Goal: Communication & Community: Answer question/provide support

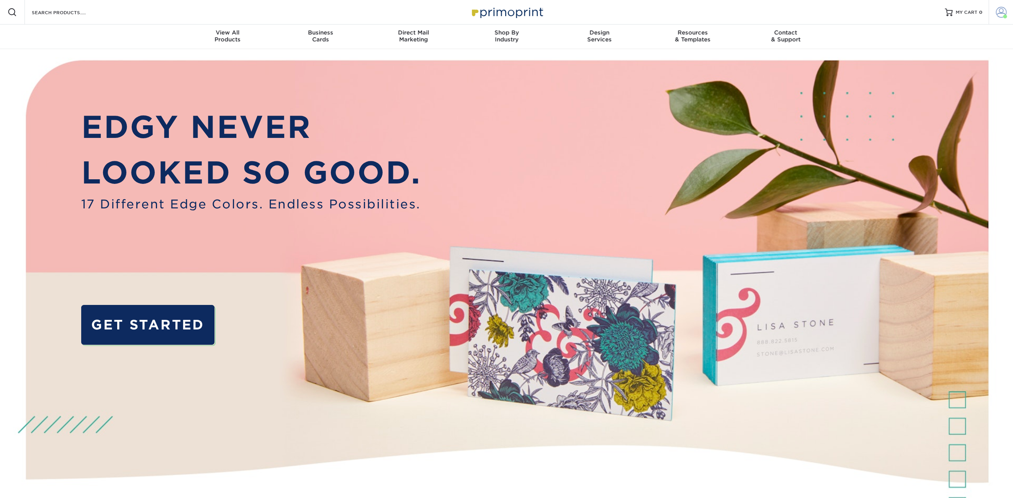
click at [998, 15] on span at bounding box center [1001, 12] width 11 height 11
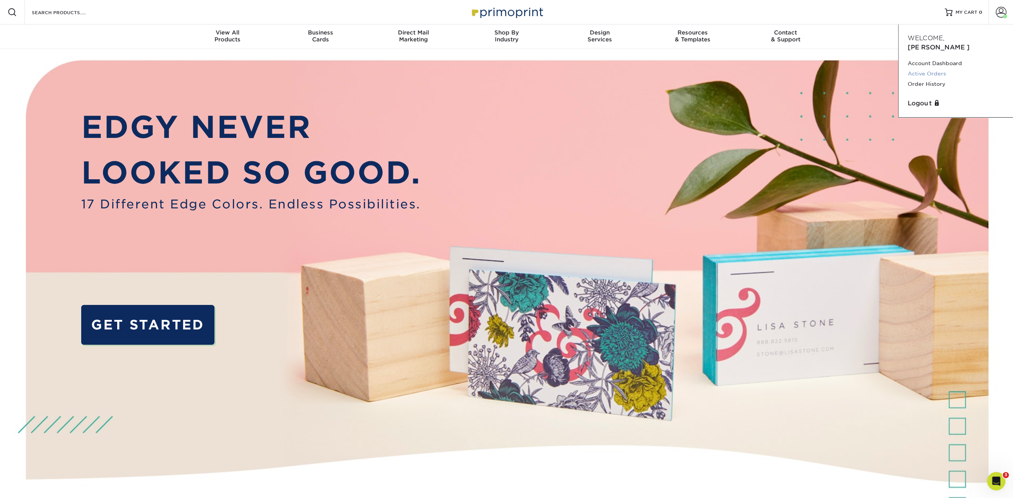
click at [926, 69] on link "Active Orders" at bounding box center [956, 74] width 96 height 10
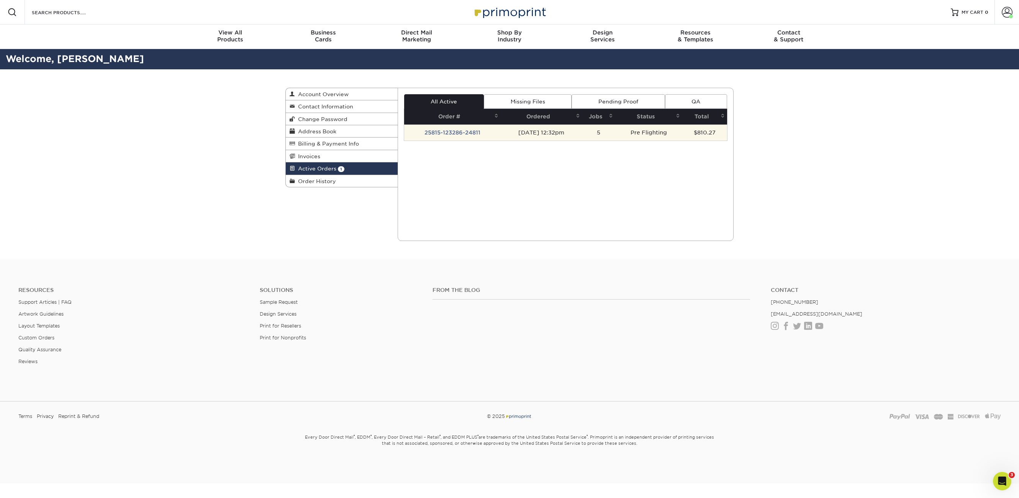
click at [461, 132] on td "25815-123286-24811" at bounding box center [452, 132] width 97 height 16
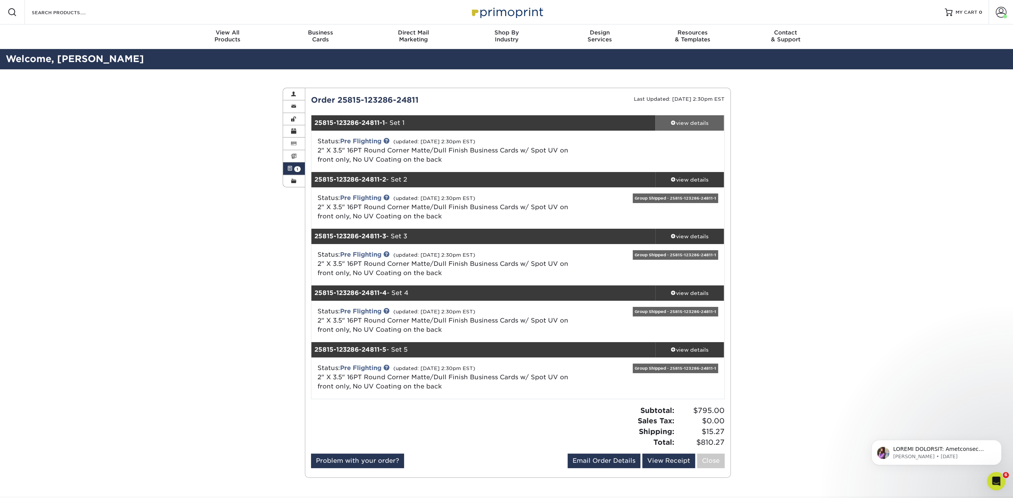
click at [683, 123] on div "view details" at bounding box center [689, 123] width 69 height 8
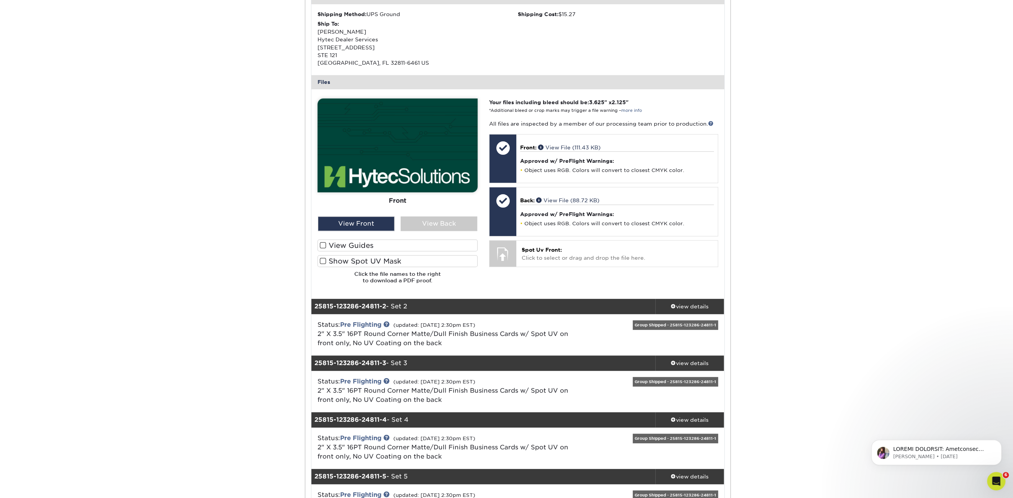
scroll to position [268, 0]
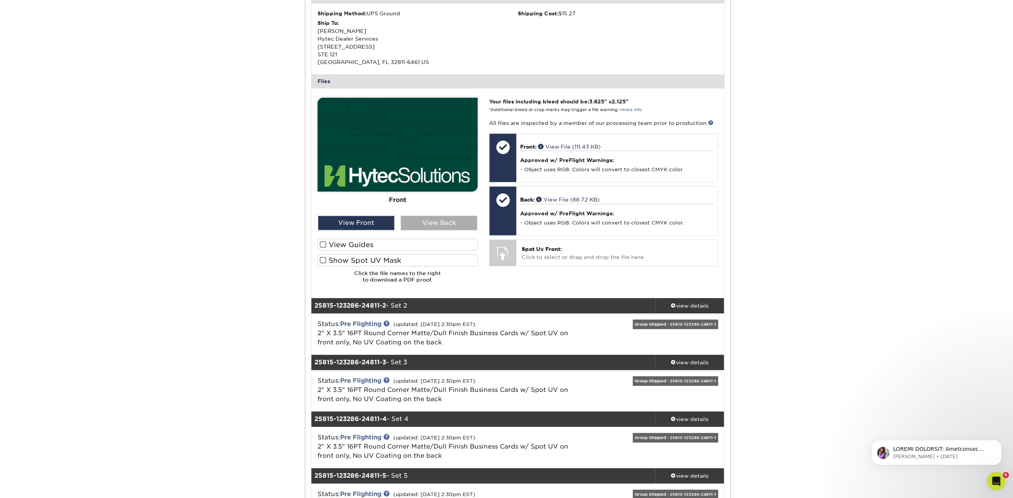
click at [450, 219] on div "View Back" at bounding box center [439, 223] width 77 height 15
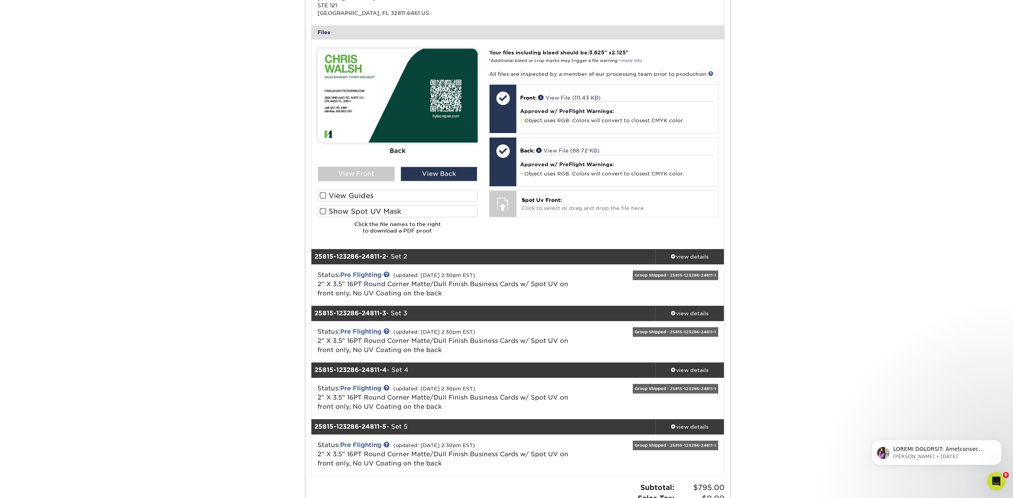
scroll to position [383, 0]
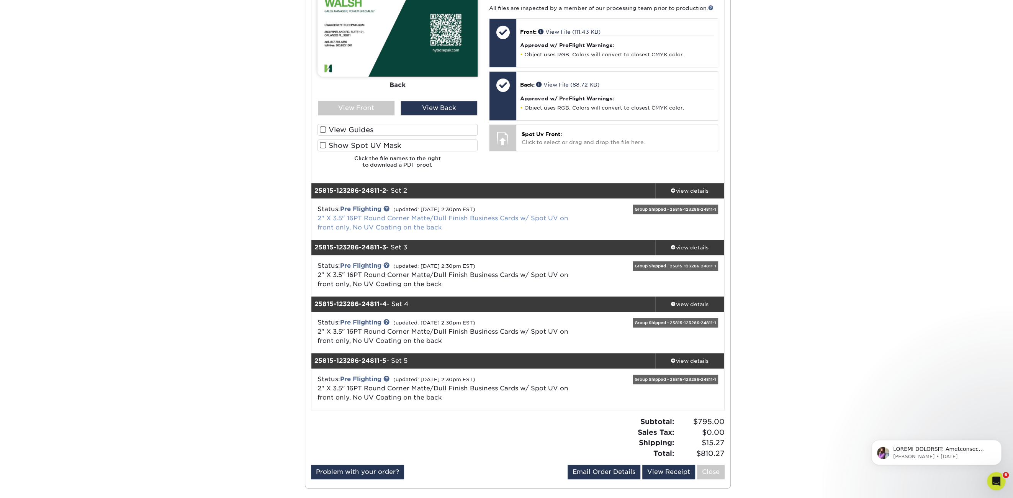
click at [517, 219] on link "2" X 3.5" 16PT Round Corner Matte/Dull Finish Business Cards w/ Spot UV on fron…" at bounding box center [442, 222] width 251 height 16
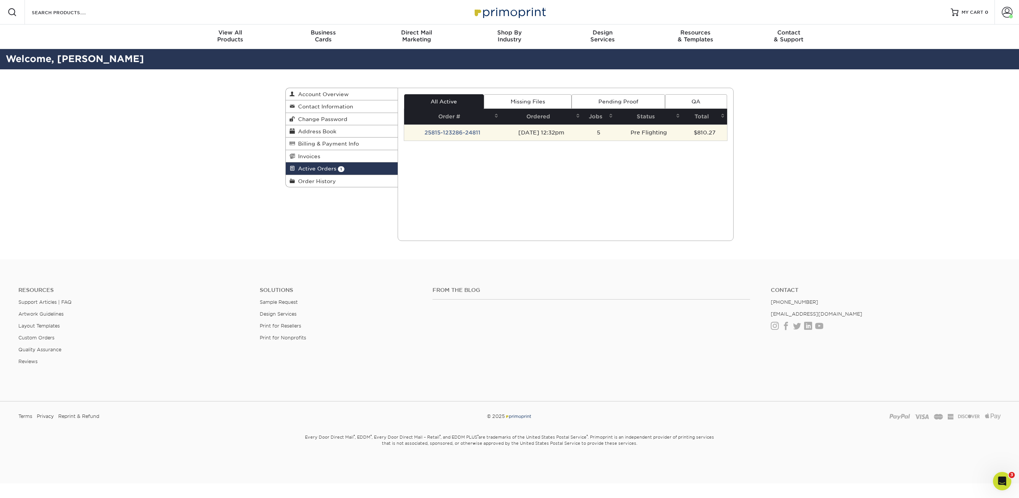
click at [443, 128] on td "25815-123286-24811" at bounding box center [452, 132] width 97 height 16
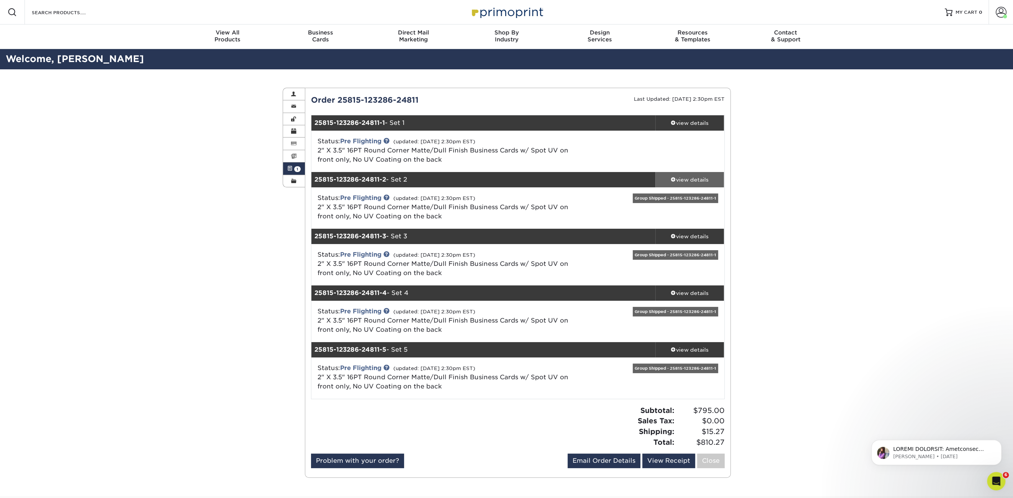
click at [672, 180] on span at bounding box center [673, 179] width 5 height 5
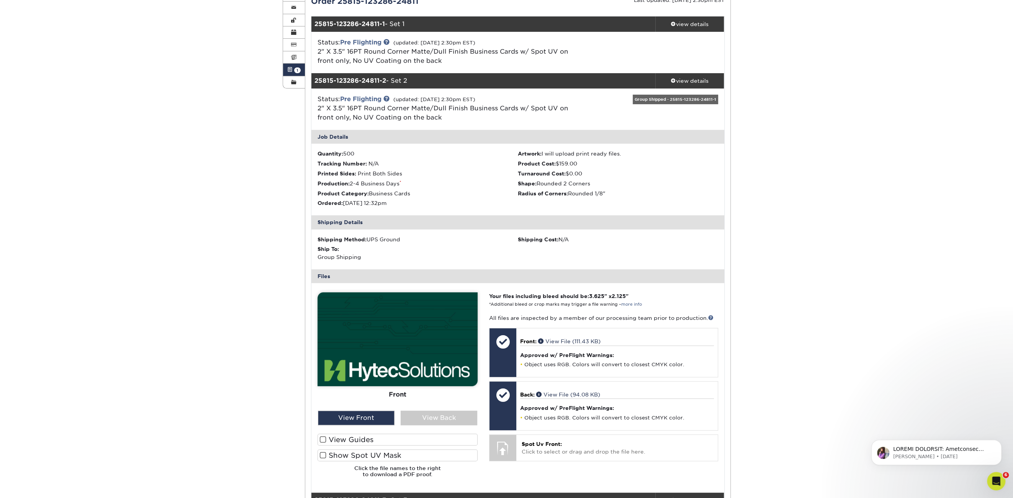
scroll to position [115, 0]
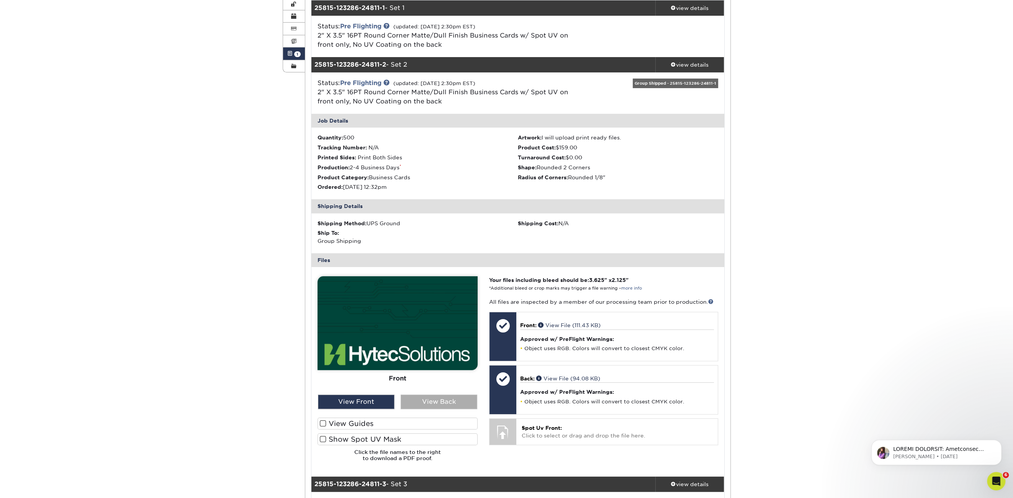
click at [434, 403] on div "View Back" at bounding box center [439, 401] width 77 height 15
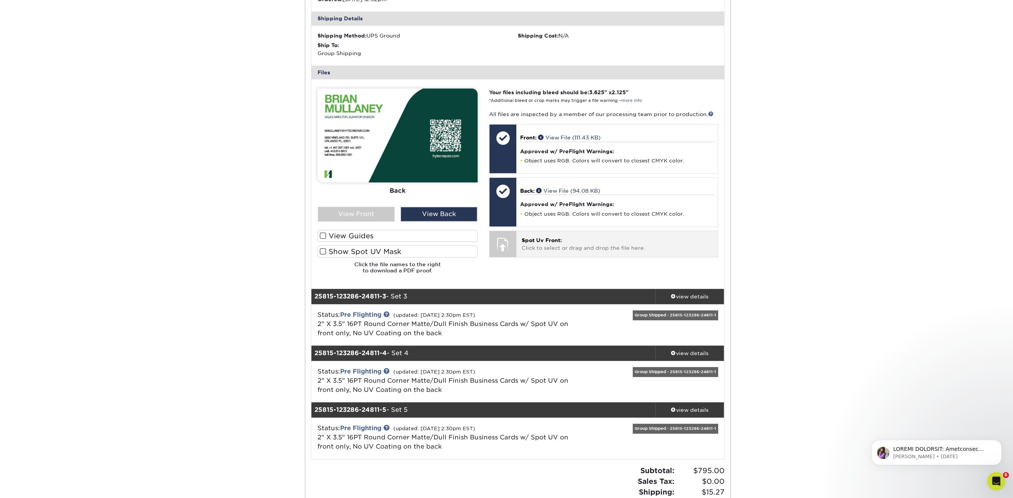
scroll to position [306, 0]
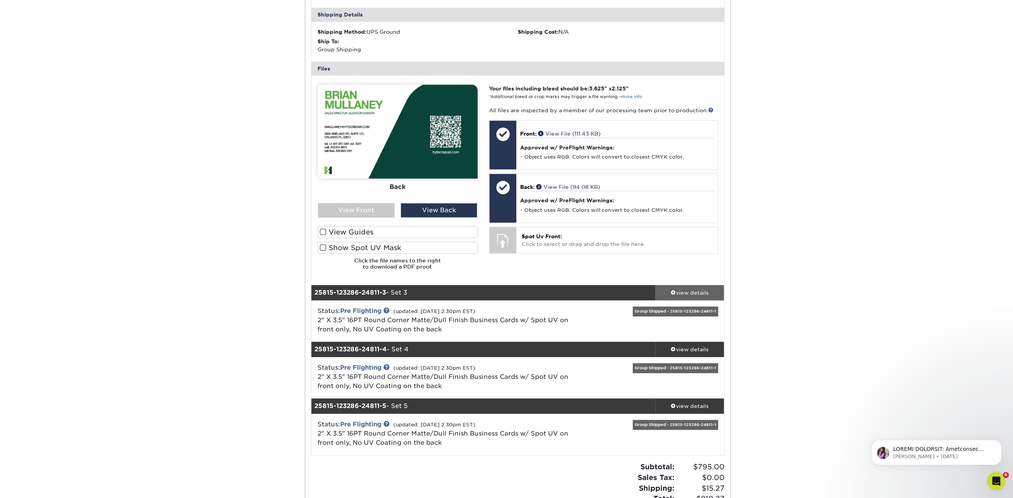
click at [678, 289] on div "view details" at bounding box center [689, 293] width 69 height 8
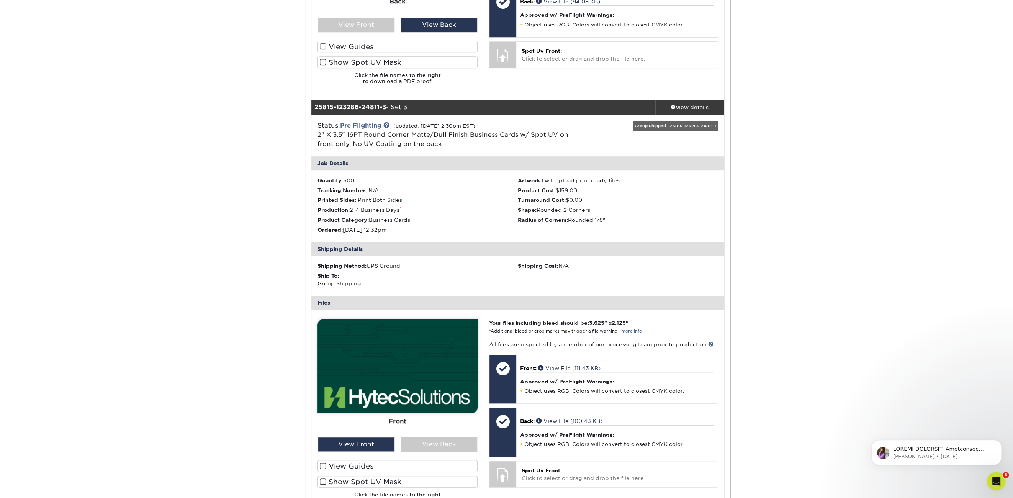
scroll to position [498, 0]
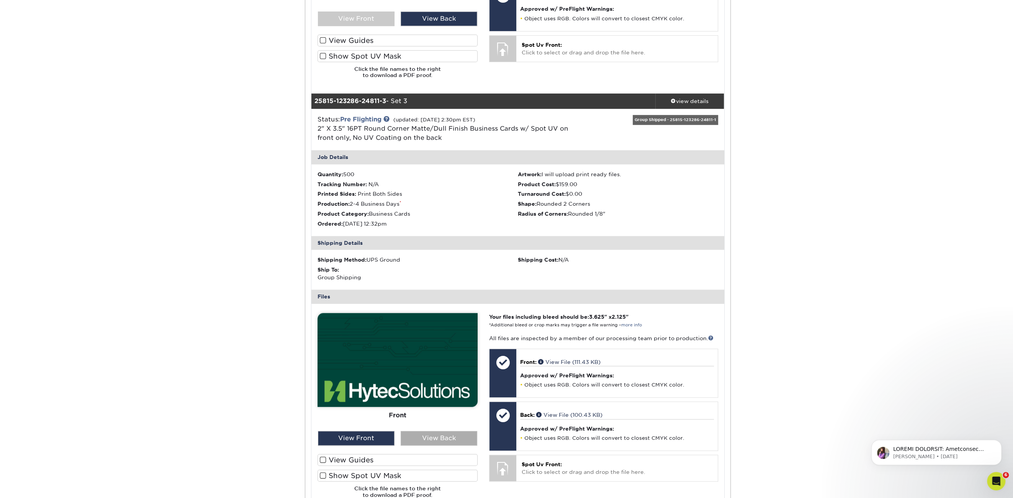
click at [426, 437] on div "View Back" at bounding box center [439, 438] width 77 height 15
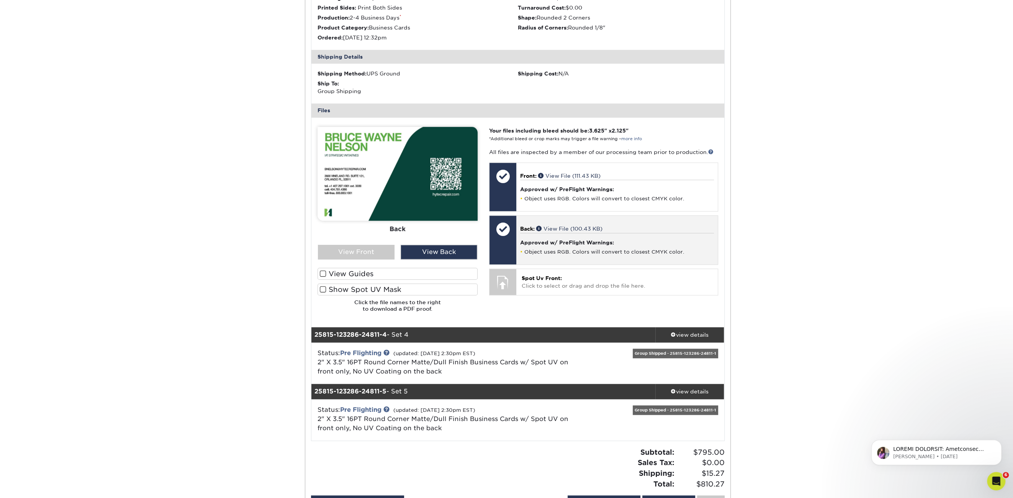
scroll to position [689, 0]
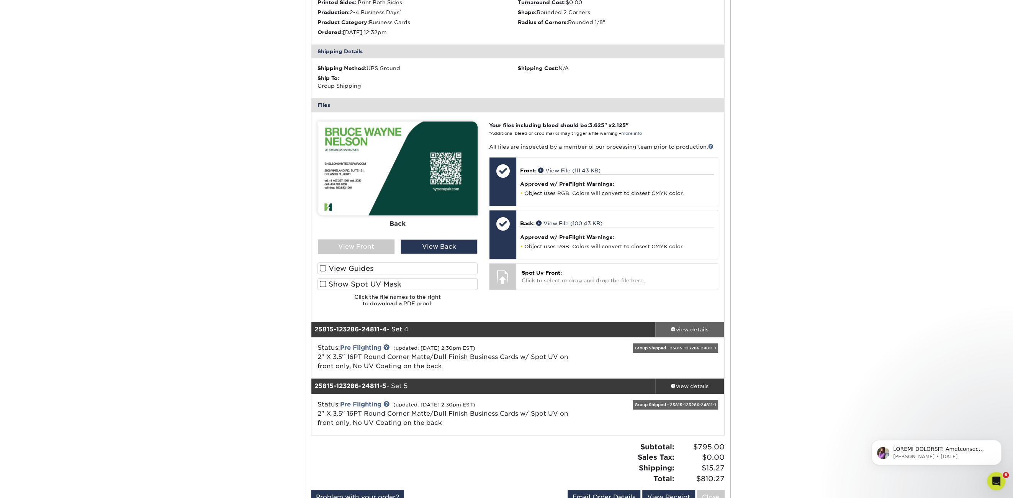
click at [671, 326] on span at bounding box center [673, 328] width 5 height 5
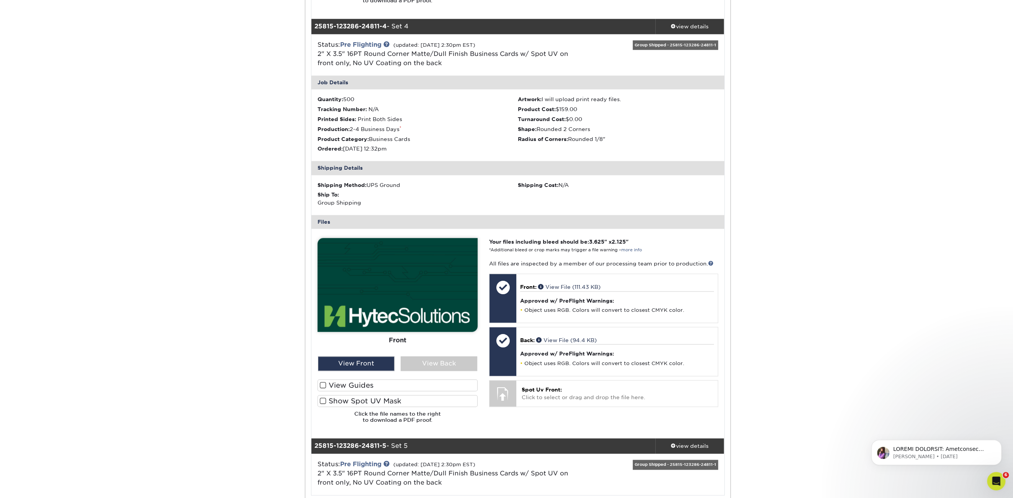
scroll to position [996, 0]
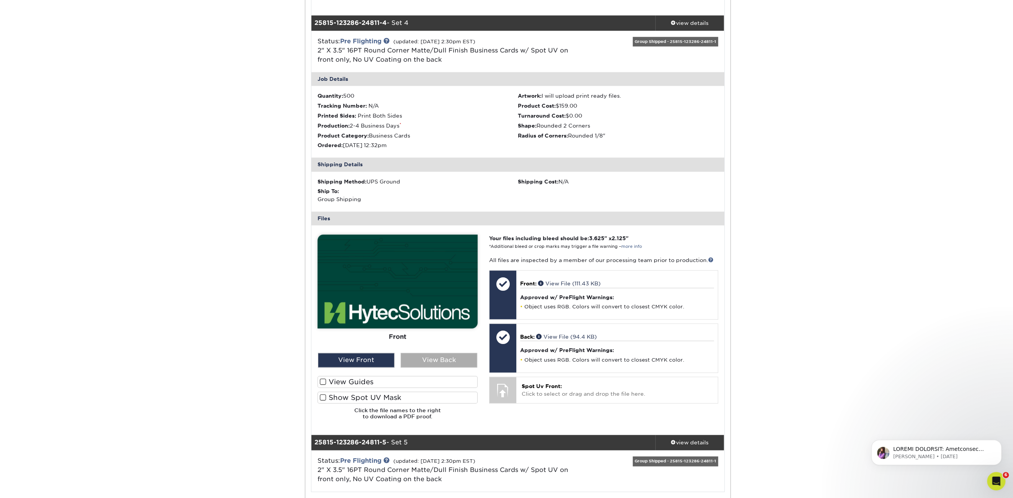
click at [422, 359] on div "View Back" at bounding box center [439, 360] width 77 height 15
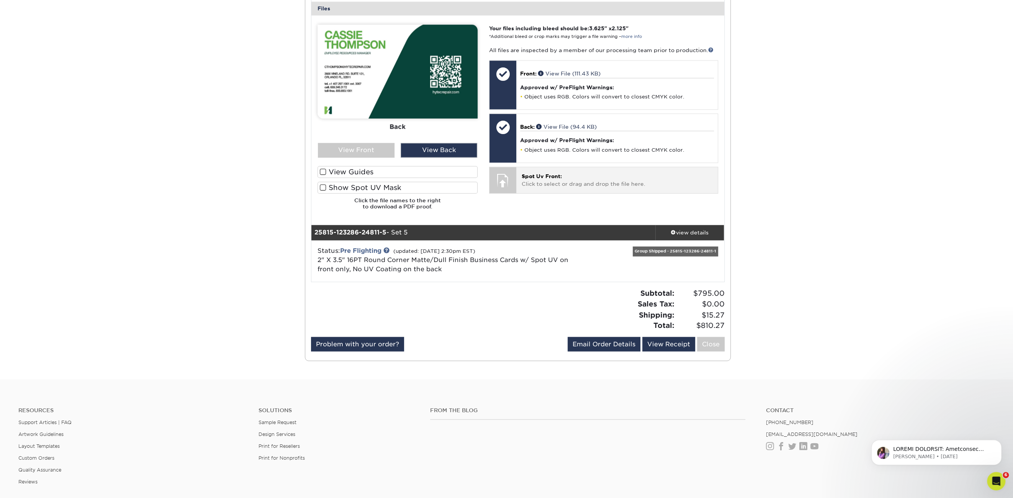
scroll to position [1225, 0]
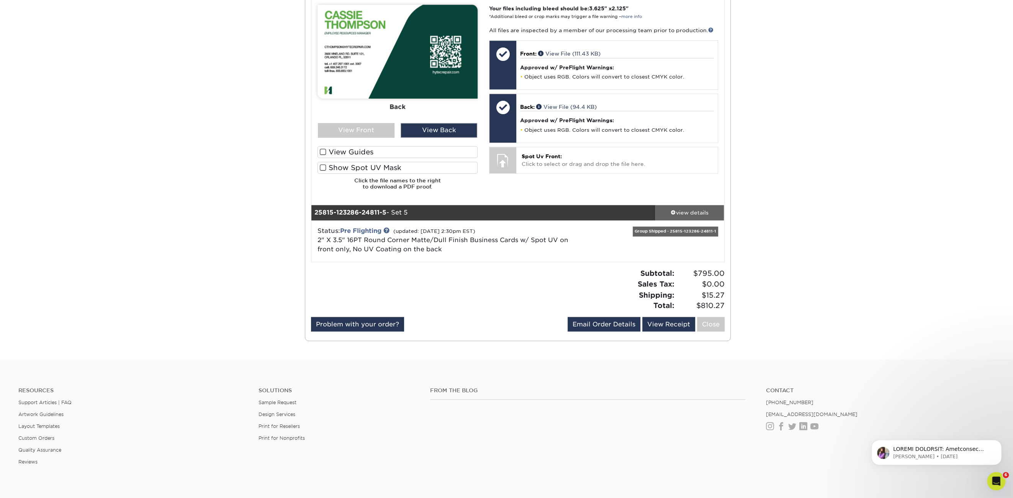
click at [678, 211] on div "view details" at bounding box center [689, 213] width 69 height 8
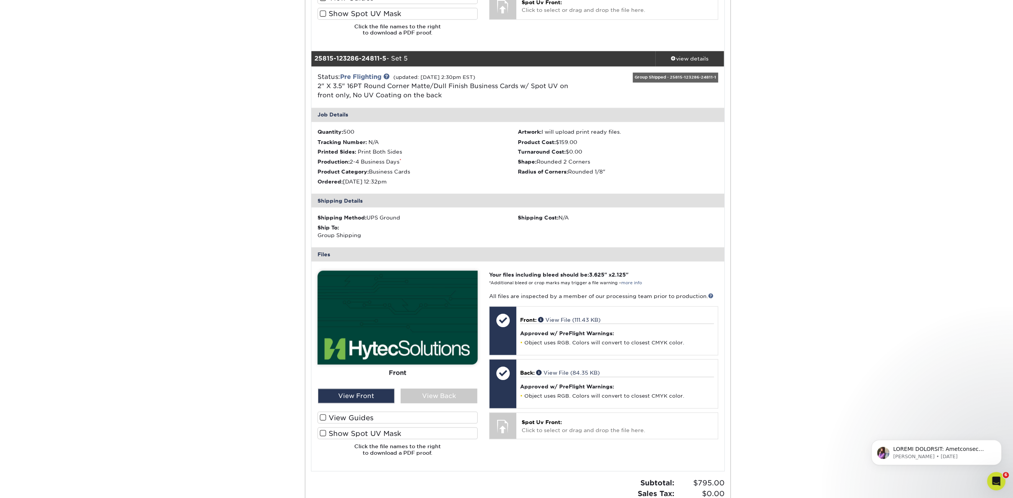
scroll to position [1417, 0]
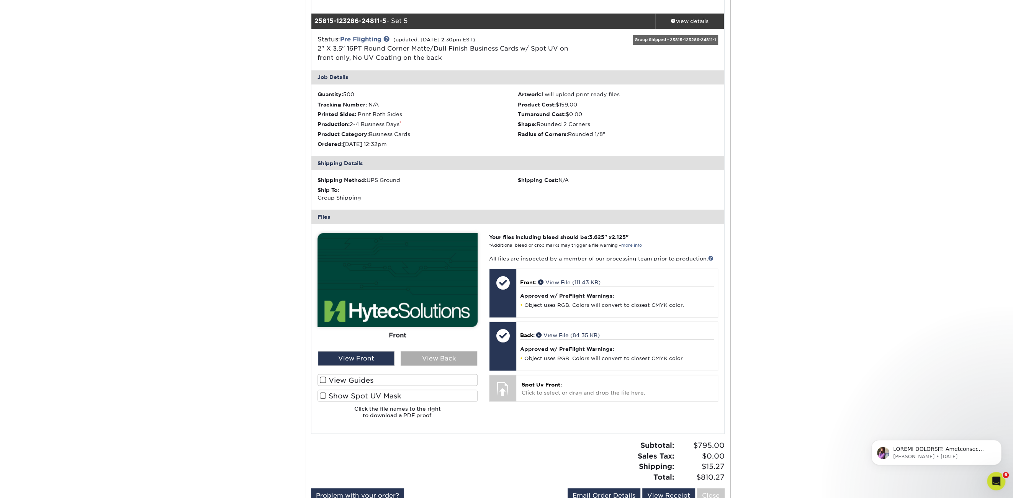
click at [409, 360] on div "View Back" at bounding box center [439, 358] width 77 height 15
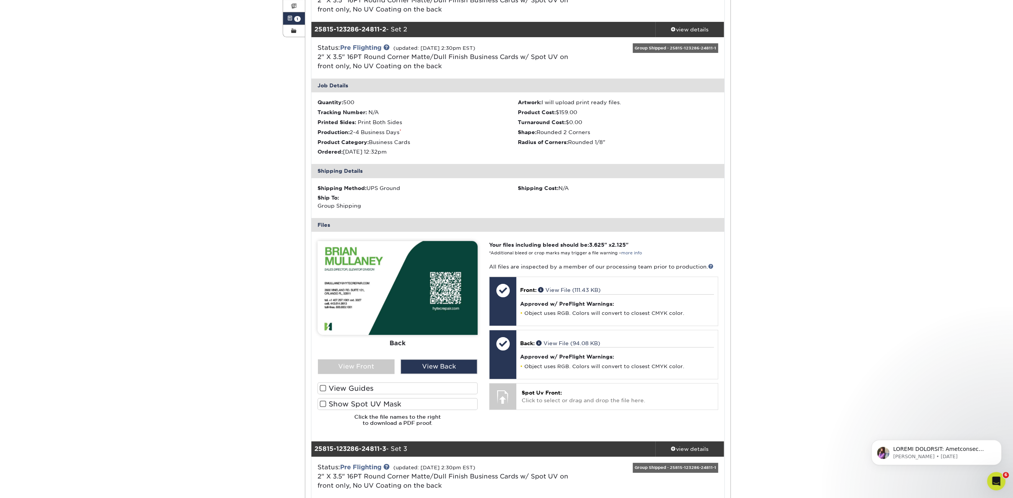
scroll to position [153, 0]
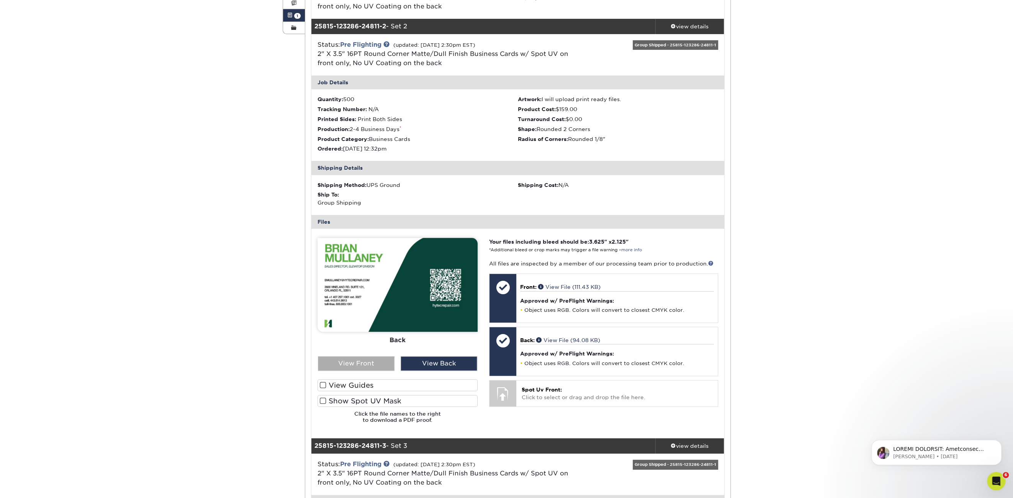
click at [366, 362] on div "View Front" at bounding box center [356, 363] width 77 height 15
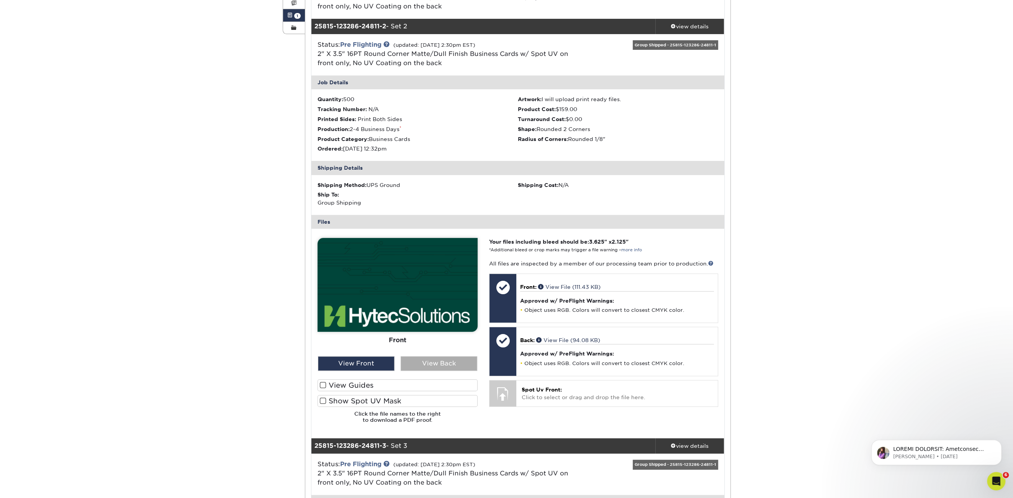
click at [424, 366] on div "View Back" at bounding box center [439, 363] width 77 height 15
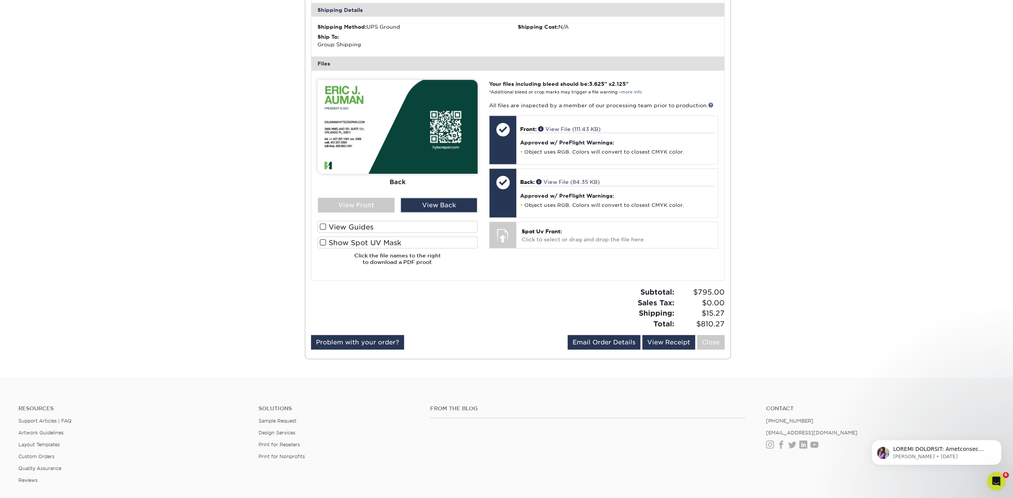
scroll to position [1570, 0]
click at [943, 450] on p "Notification stack" at bounding box center [942, 449] width 99 height 8
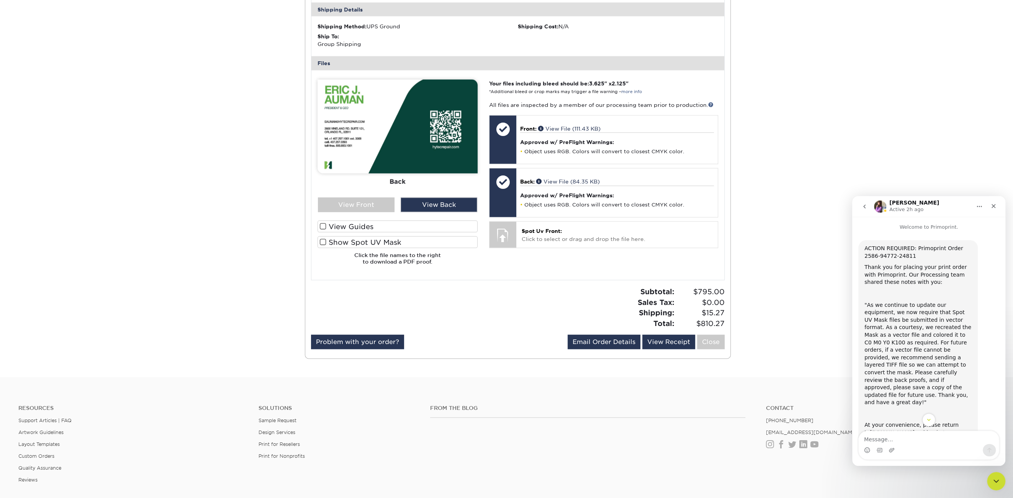
scroll to position [38, 0]
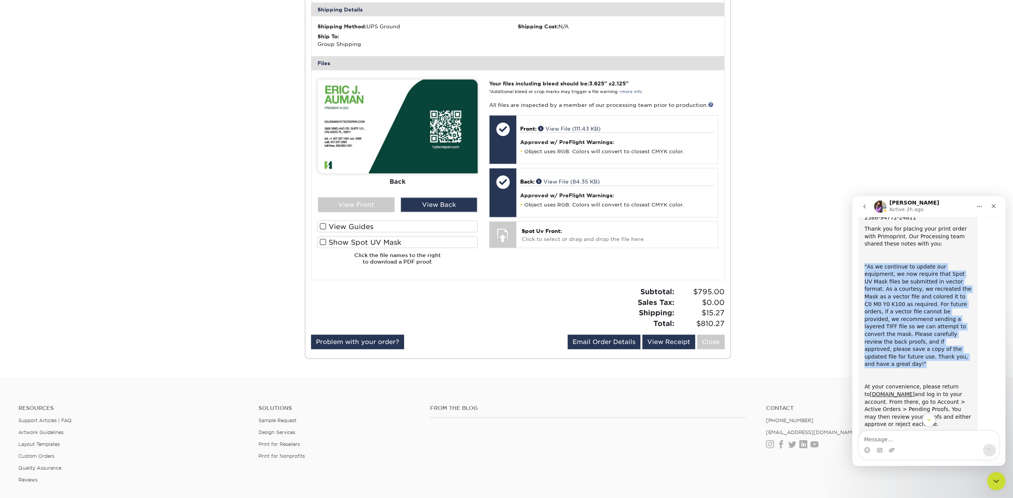
drag, startPoint x: 920, startPoint y: 351, endPoint x: 860, endPoint y: 260, distance: 109.1
click at [860, 260] on div "ACTION REQUIRED: Primoprint Order 2586-94772-24811 Thank you for placing your p…" at bounding box center [917, 351] width 119 height 299
copy div ""As we continue to update our equipment, we now require that Spot UV Mask files…"
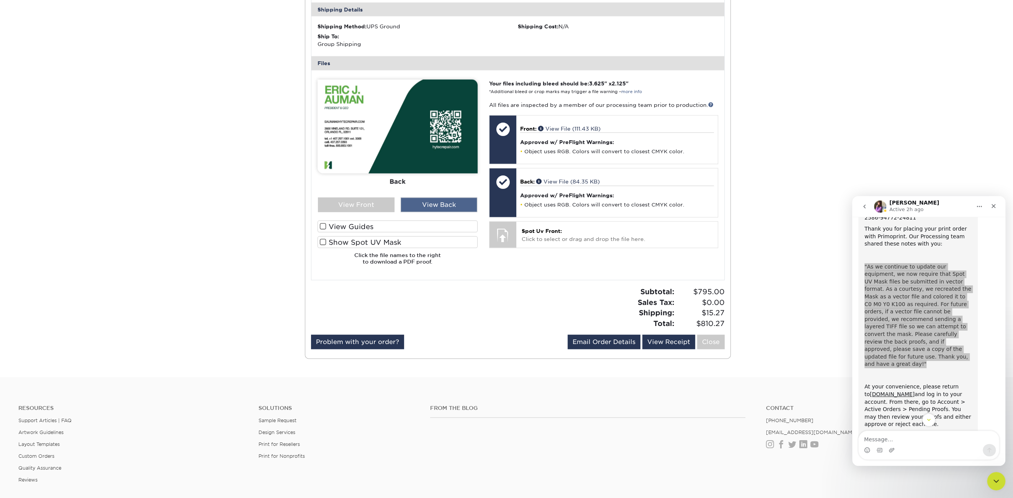
click at [441, 201] on div "View Back" at bounding box center [439, 205] width 77 height 15
click at [386, 204] on div "View Front" at bounding box center [356, 205] width 77 height 15
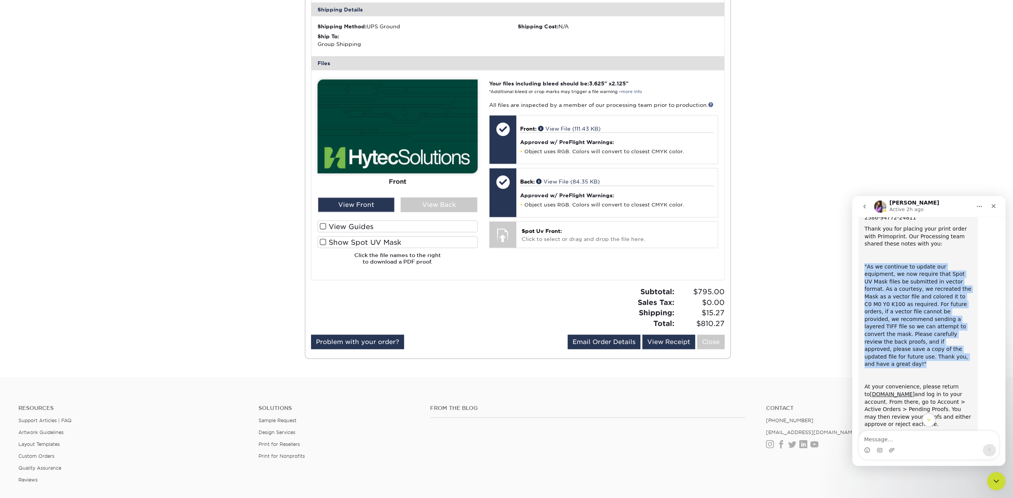
drag, startPoint x: 864, startPoint y: 229, endPoint x: 901, endPoint y: 408, distance: 183.3
click at [901, 408] on div "ACTION REQUIRED: Primoprint Order 2586-94772-24811 Thank you for placing your p…" at bounding box center [917, 351] width 107 height 290
copy div "Thank you for placing your print order with Primoprint. Our Processing team sha…"
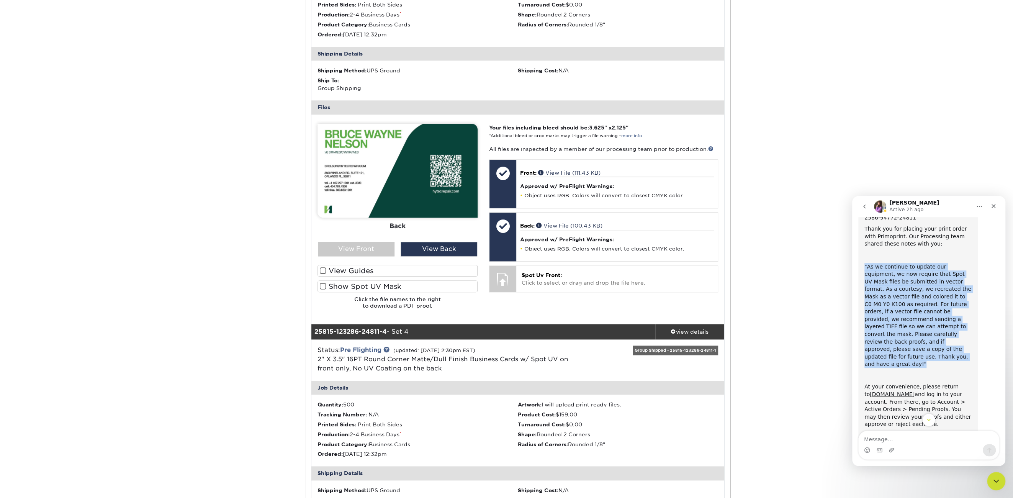
scroll to position [651, 0]
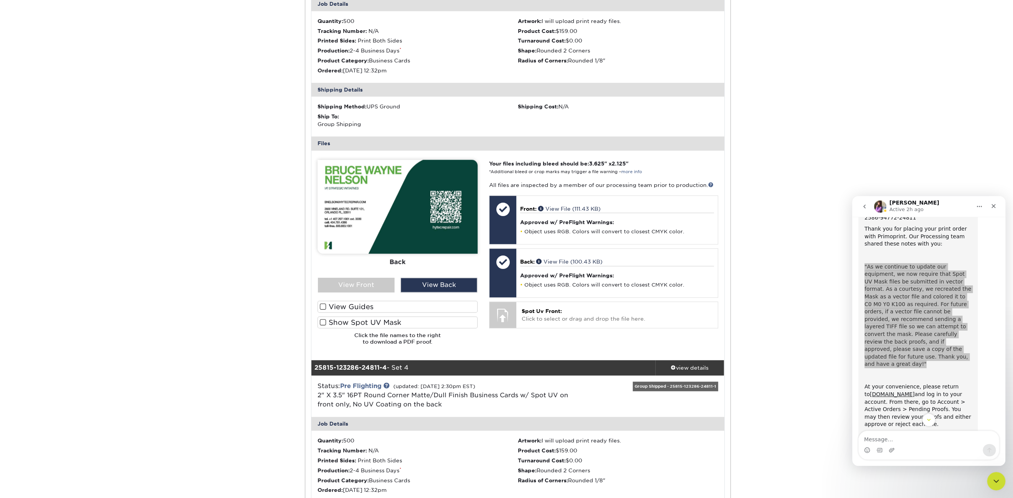
click at [323, 321] on span at bounding box center [323, 322] width 7 height 7
click at [0, 0] on input "Show Spot UV Mask" at bounding box center [0, 0] width 0 height 0
click at [371, 286] on div "View Front" at bounding box center [356, 285] width 77 height 15
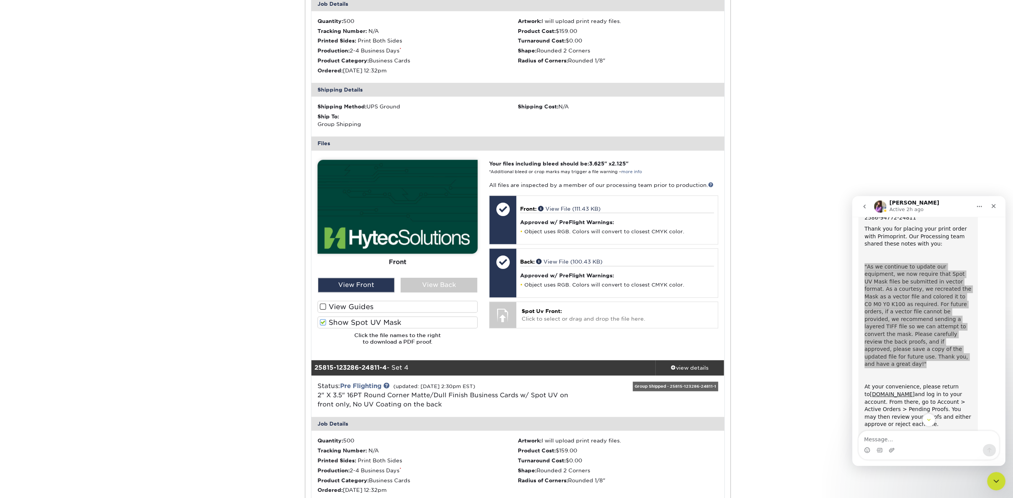
click at [322, 305] on span at bounding box center [323, 306] width 7 height 7
click at [0, 0] on input "View Guides" at bounding box center [0, 0] width 0 height 0
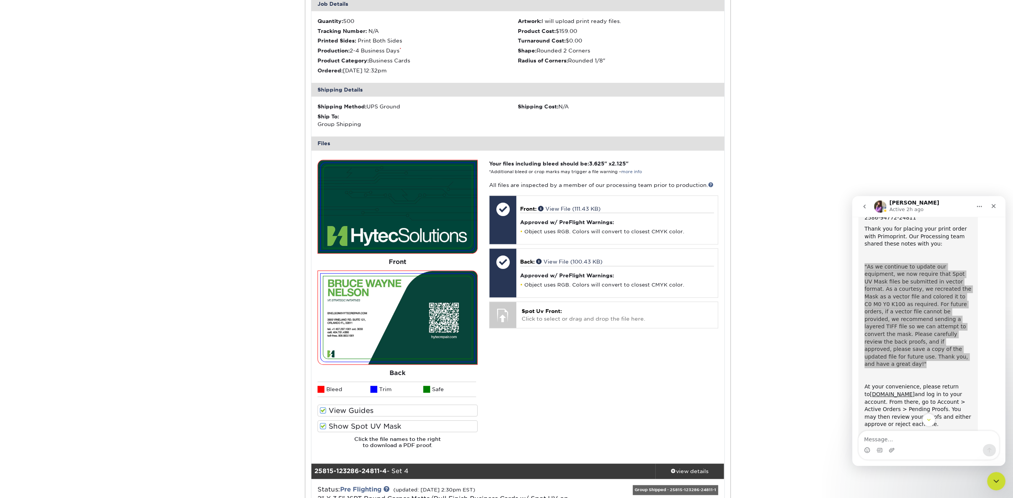
click at [322, 412] on span at bounding box center [323, 410] width 7 height 7
click at [0, 0] on input "View Guides" at bounding box center [0, 0] width 0 height 0
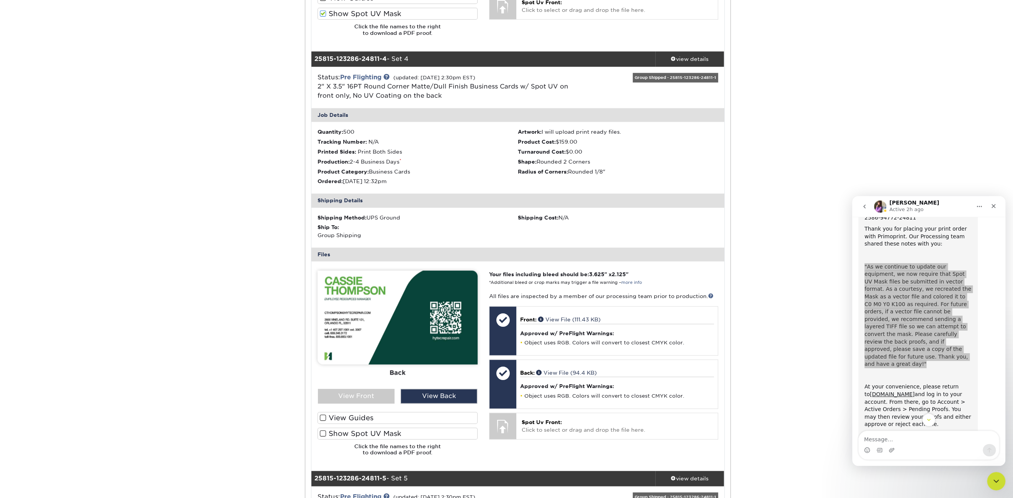
scroll to position [1111, 0]
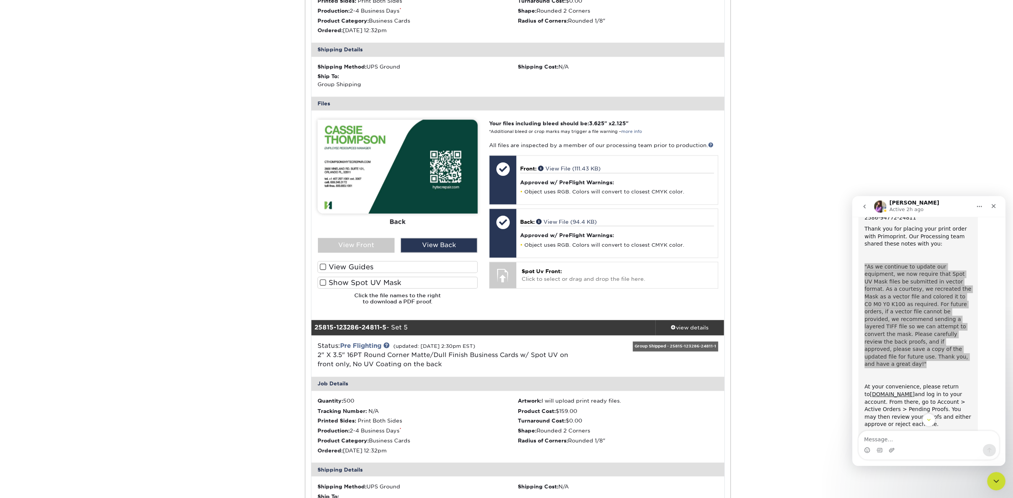
click at [322, 280] on span at bounding box center [323, 282] width 7 height 7
click at [0, 0] on input "Show Spot UV Mask" at bounding box center [0, 0] width 0 height 0
click at [351, 244] on div "View Front" at bounding box center [356, 245] width 77 height 15
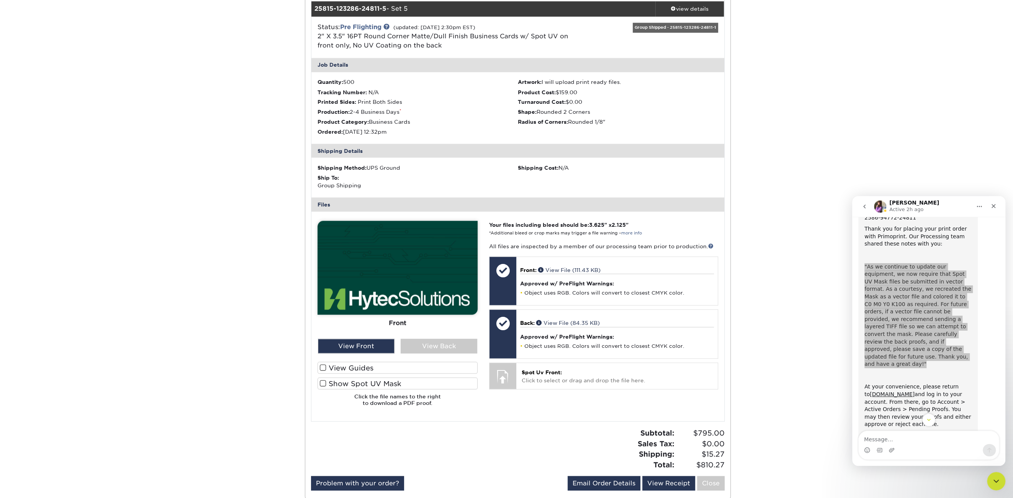
scroll to position [1494, 0]
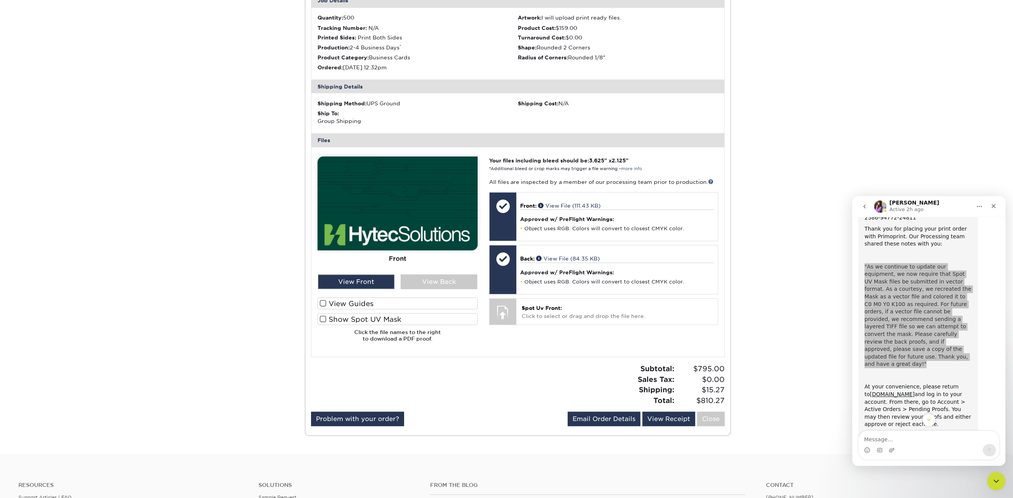
click at [320, 316] on span at bounding box center [323, 318] width 7 height 7
click at [0, 0] on input "Show Spot UV Mask" at bounding box center [0, 0] width 0 height 0
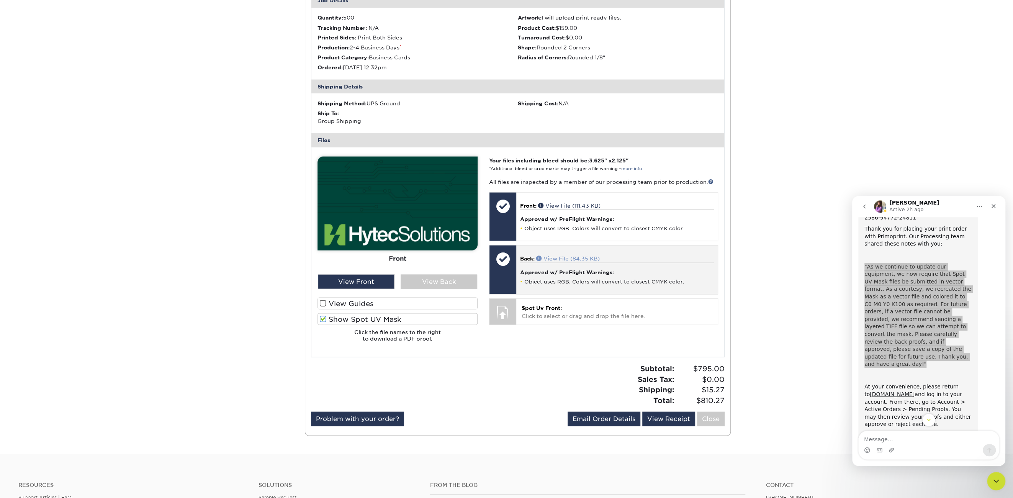
click at [583, 255] on link "View File (84.35 KB)" at bounding box center [568, 258] width 64 height 6
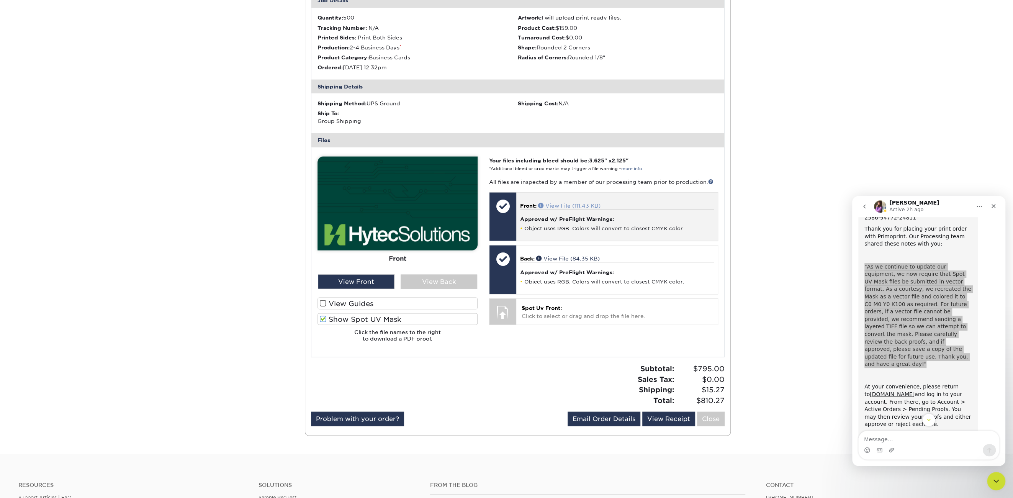
click at [567, 203] on link "View File (111.43 KB)" at bounding box center [569, 205] width 62 height 6
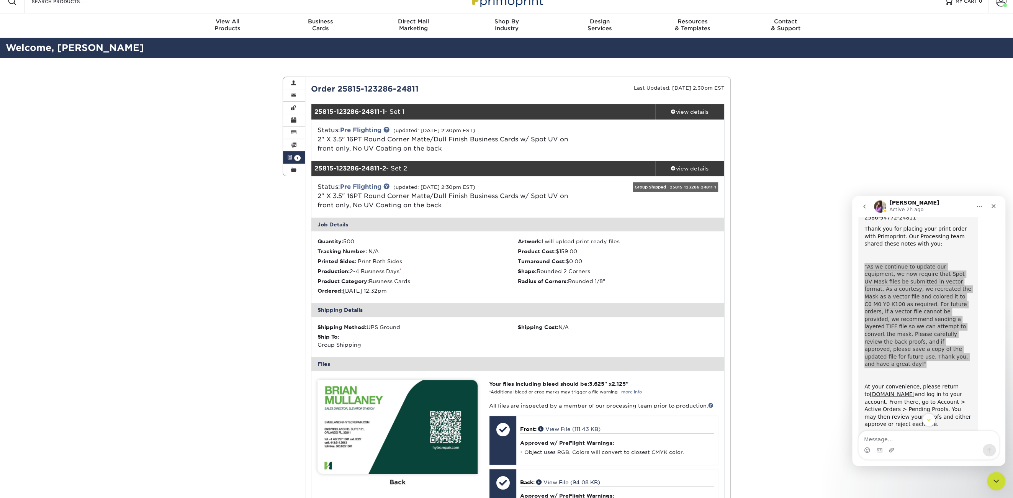
scroll to position [0, 0]
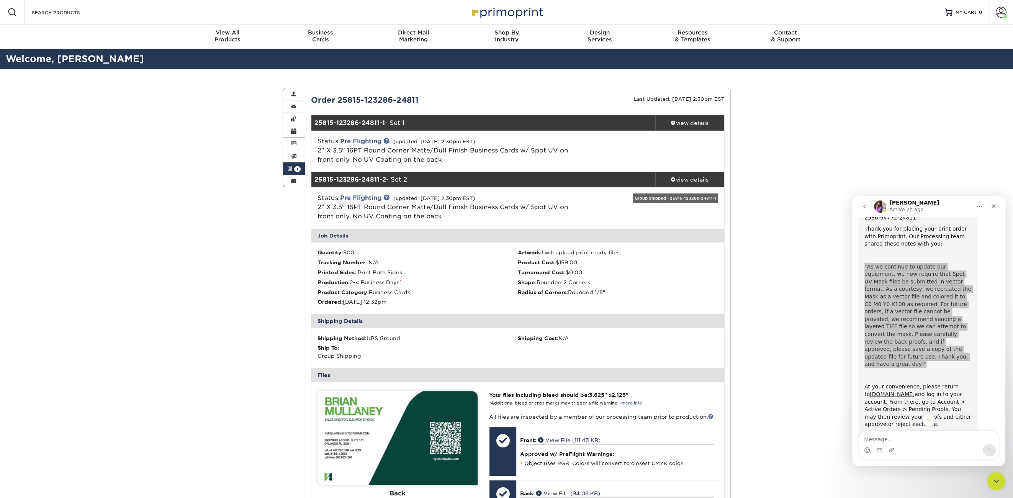
click at [471, 157] on div "Status: Pre Flighting (updated: 08/18/2025 2:30pm EST) 2" X 3.5" 16PT Round Cor…" at bounding box center [449, 151] width 275 height 28
click at [675, 180] on div "view details" at bounding box center [689, 180] width 69 height 8
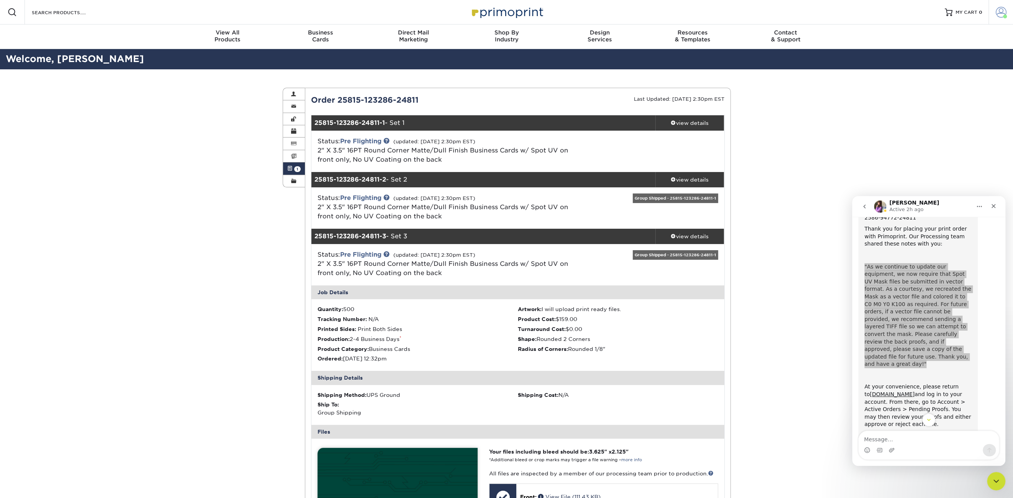
click at [1004, 14] on span at bounding box center [1001, 12] width 11 height 11
click at [290, 168] on span at bounding box center [289, 168] width 5 height 6
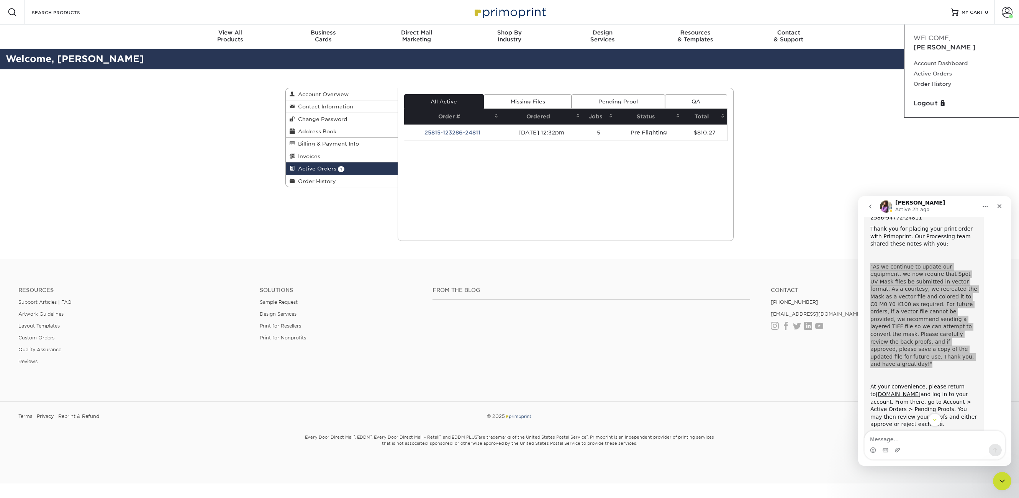
click at [531, 104] on link "Missing Files" at bounding box center [528, 101] width 88 height 15
click at [593, 102] on link "Pending Proof" at bounding box center [617, 101] width 93 height 15
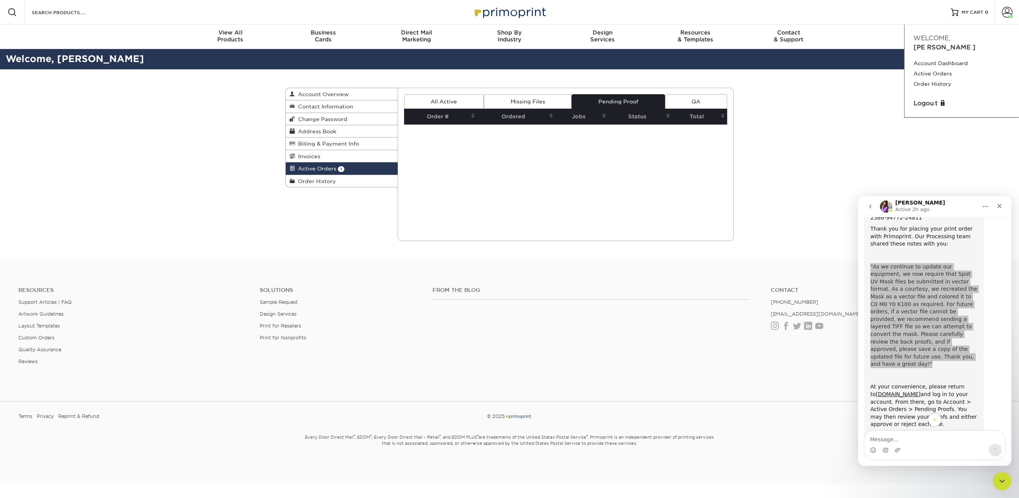
click at [711, 101] on link "QA" at bounding box center [696, 101] width 62 height 15
click at [411, 101] on link "All Active" at bounding box center [444, 101] width 80 height 15
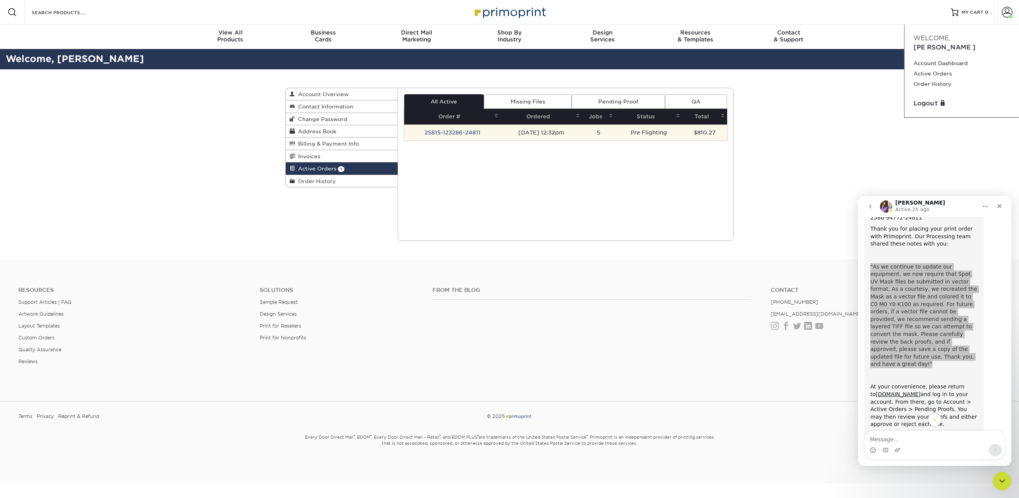
click at [436, 128] on td "25815-123286-24811" at bounding box center [452, 132] width 97 height 16
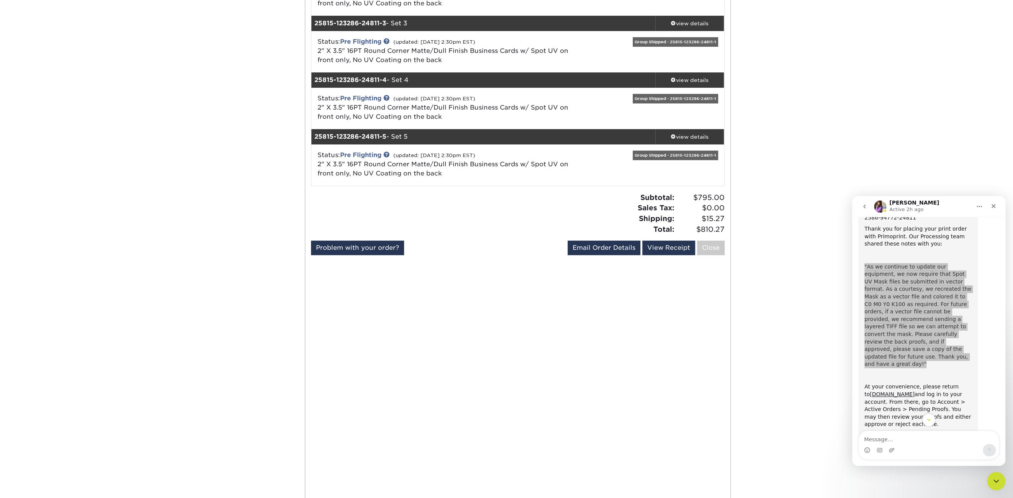
scroll to position [230, 0]
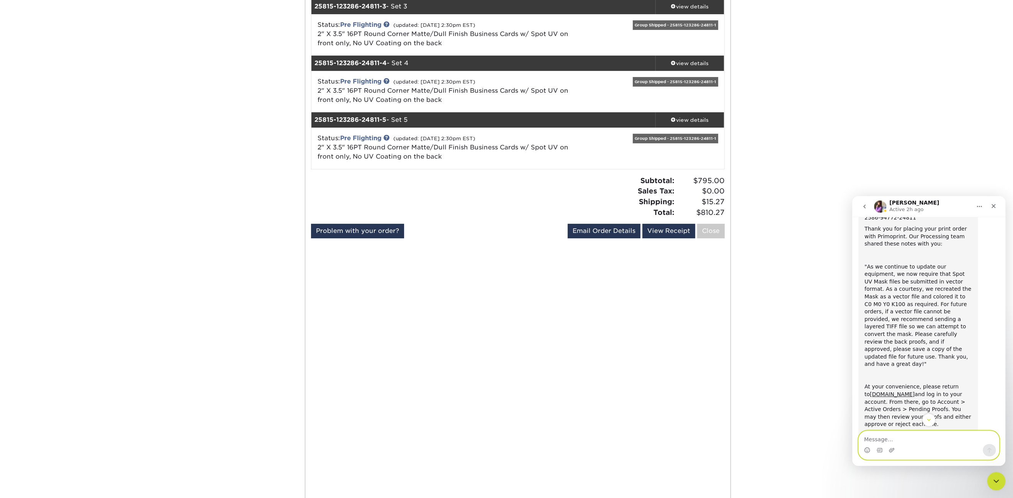
click at [889, 440] on textarea "Message…" at bounding box center [929, 437] width 140 height 13
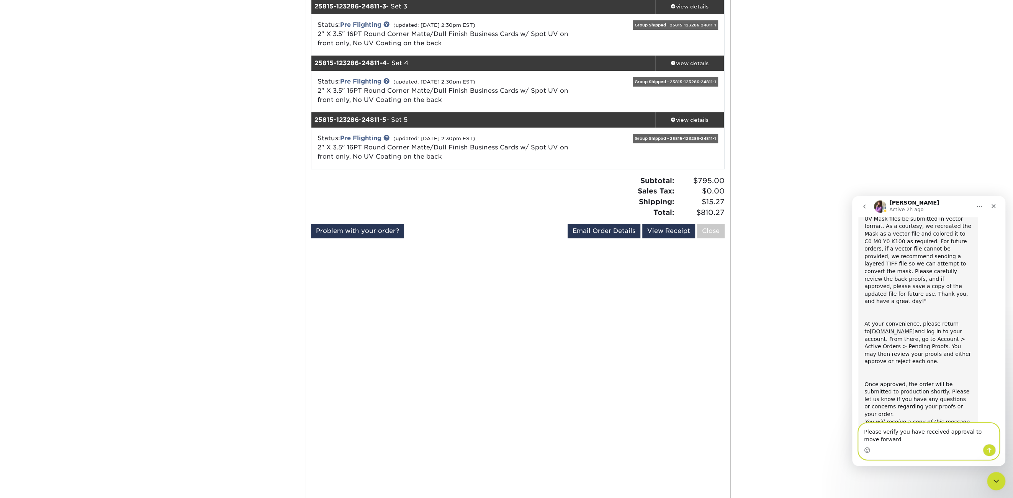
scroll to position [109, 0]
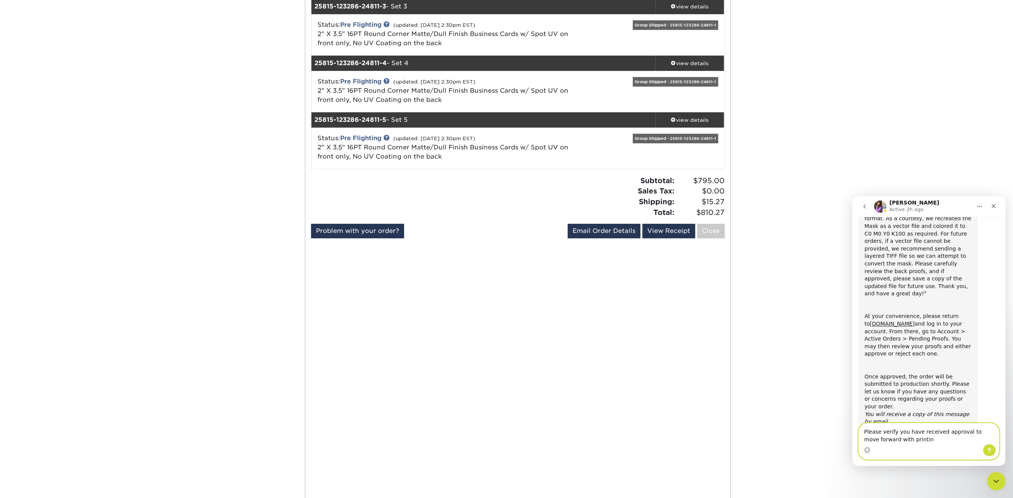
type textarea "Please verify you have received approval to move forward with printing"
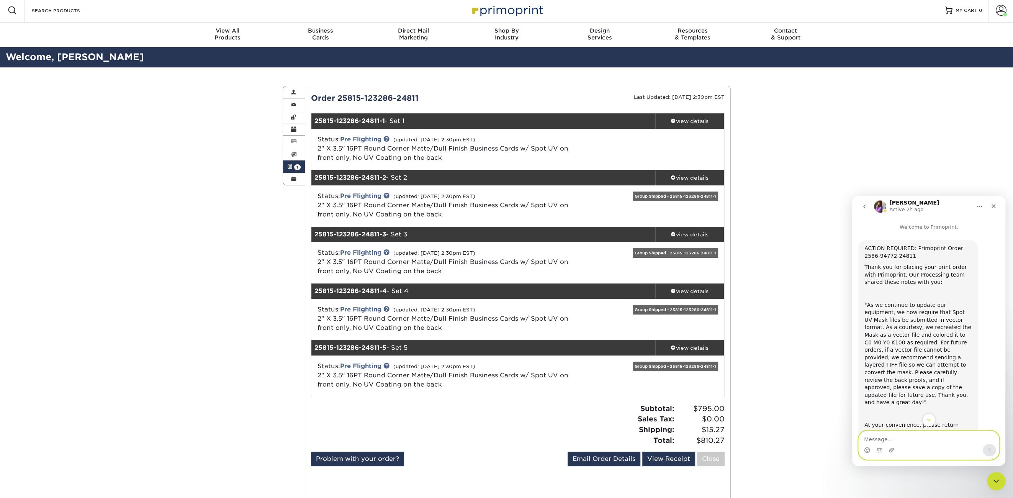
scroll to position [0, 0]
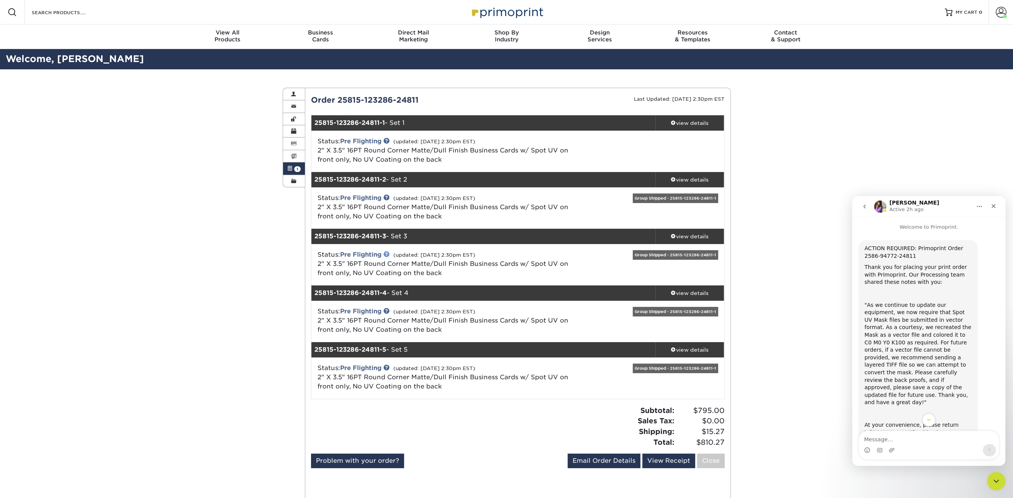
click at [388, 255] on link at bounding box center [386, 254] width 6 height 6
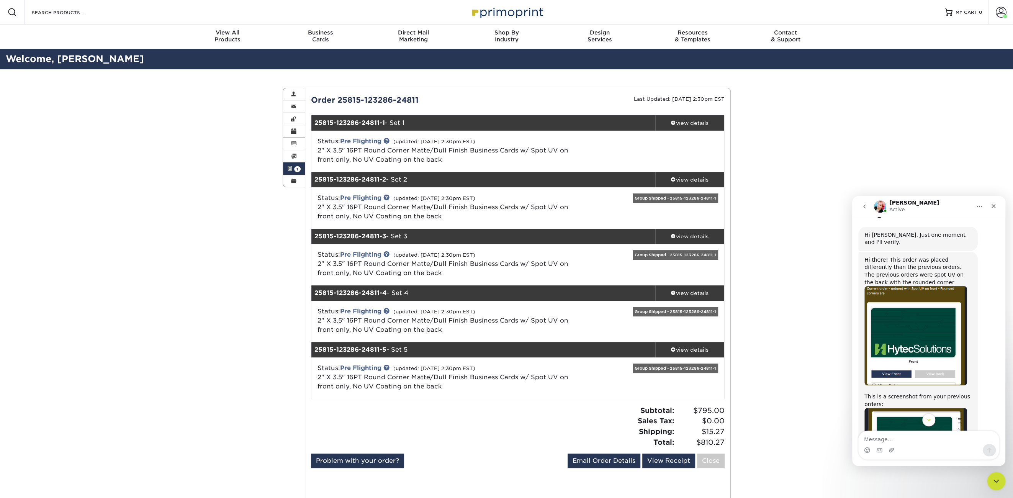
scroll to position [497, 0]
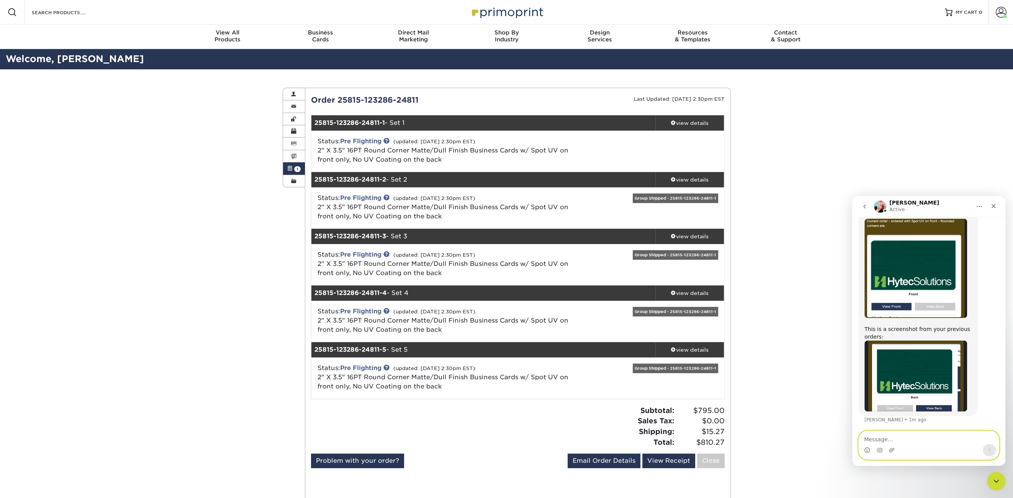
click at [886, 438] on textarea "Message…" at bounding box center [929, 437] width 140 height 13
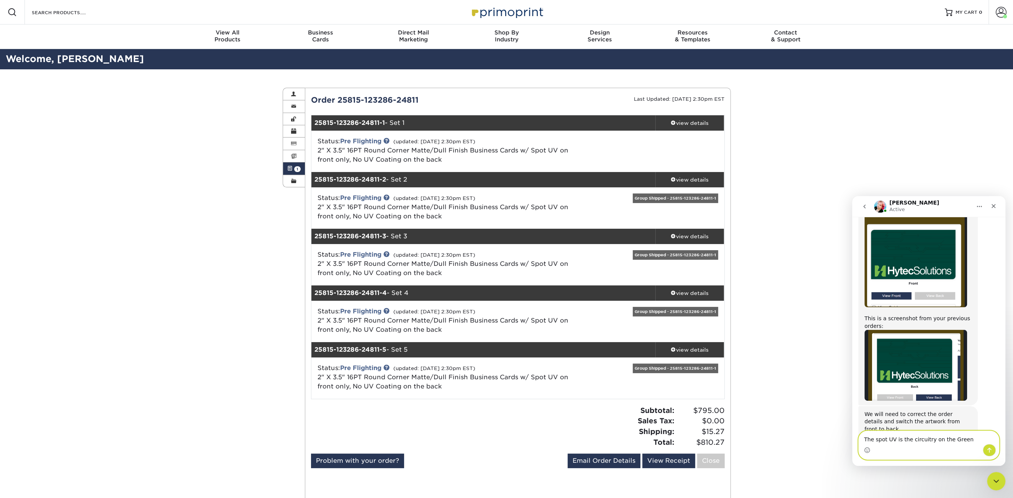
scroll to position [495, 0]
type textarea "The spot UV is the circuitry on the Green back."
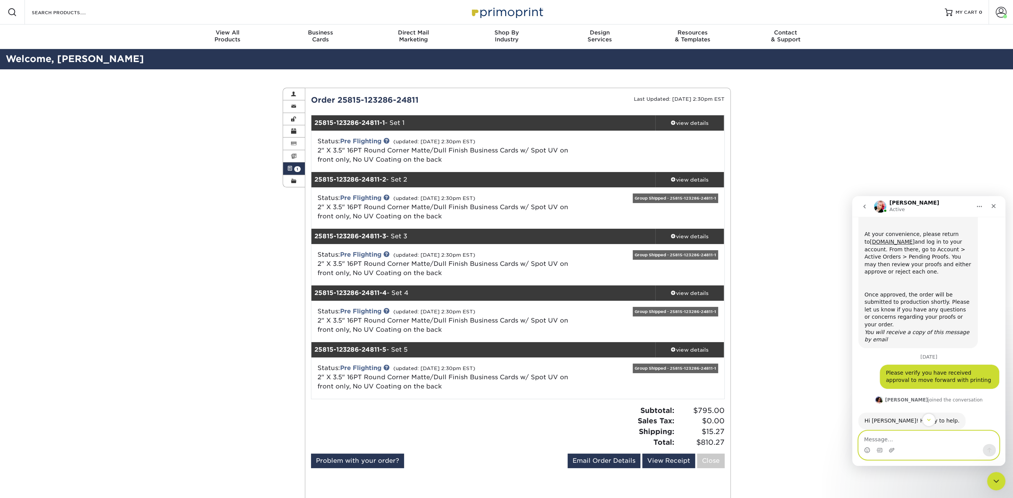
scroll to position [142, 0]
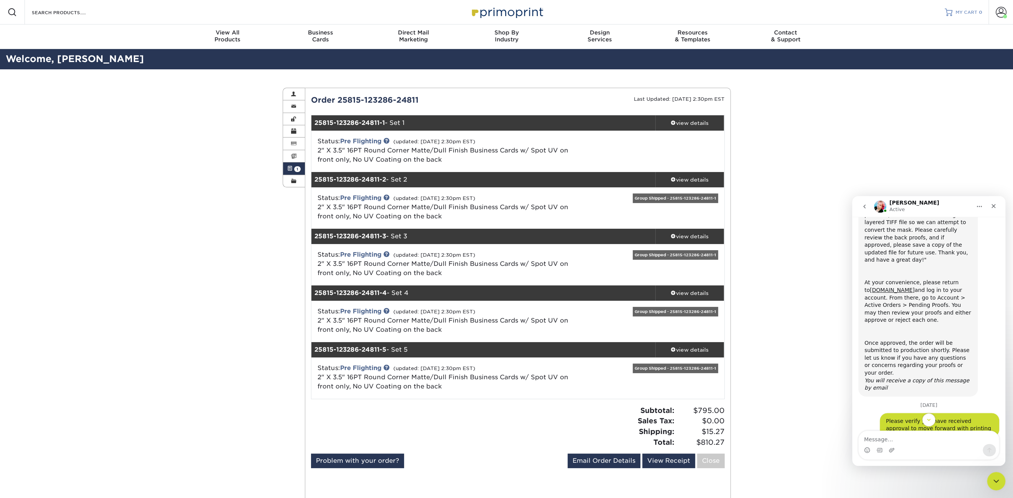
click at [960, 12] on span "MY CART" at bounding box center [966, 12] width 22 height 7
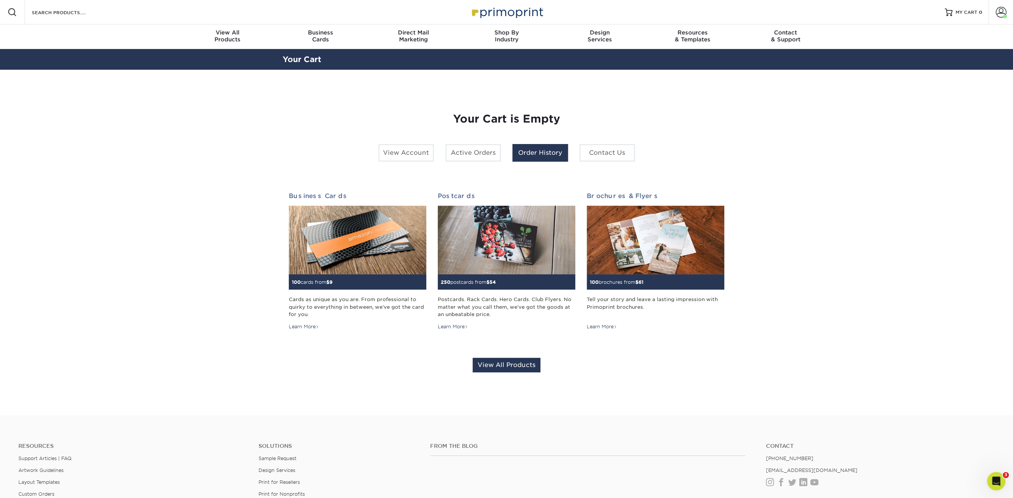
click at [527, 152] on link "Order History" at bounding box center [540, 153] width 56 height 18
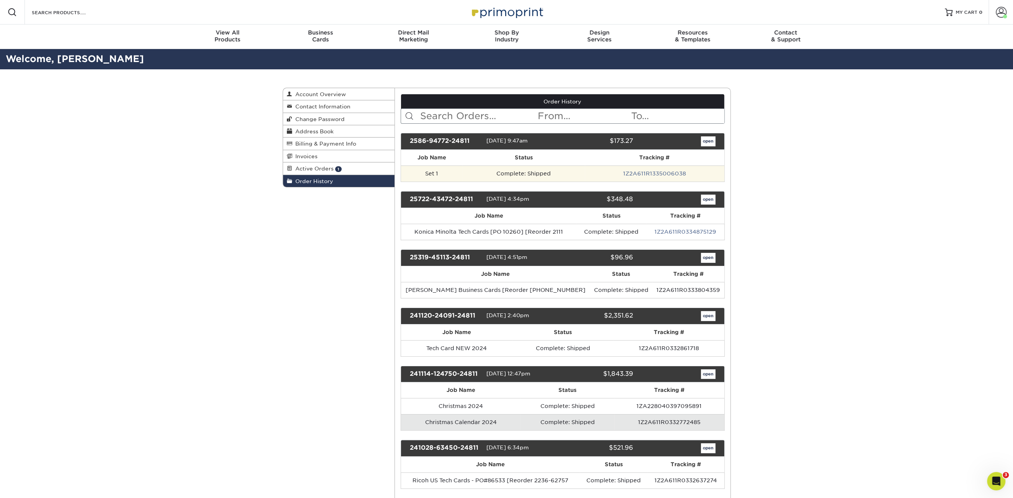
click at [481, 173] on td "Complete: Shipped" at bounding box center [523, 173] width 123 height 16
click at [438, 140] on div "2586-94772-24811" at bounding box center [445, 141] width 82 height 10
click at [708, 143] on link "open" at bounding box center [708, 141] width 15 height 10
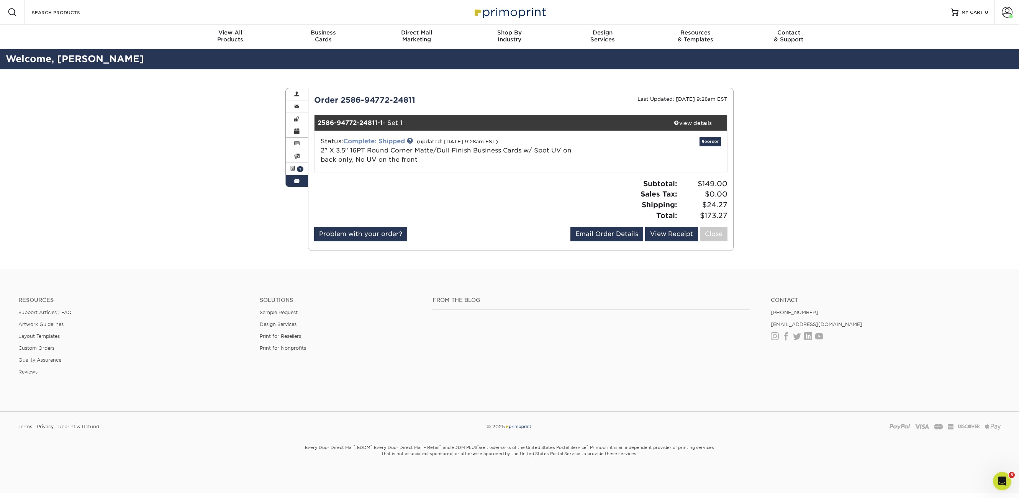
click at [390, 139] on link "Complete: Shipped" at bounding box center [374, 140] width 62 height 7
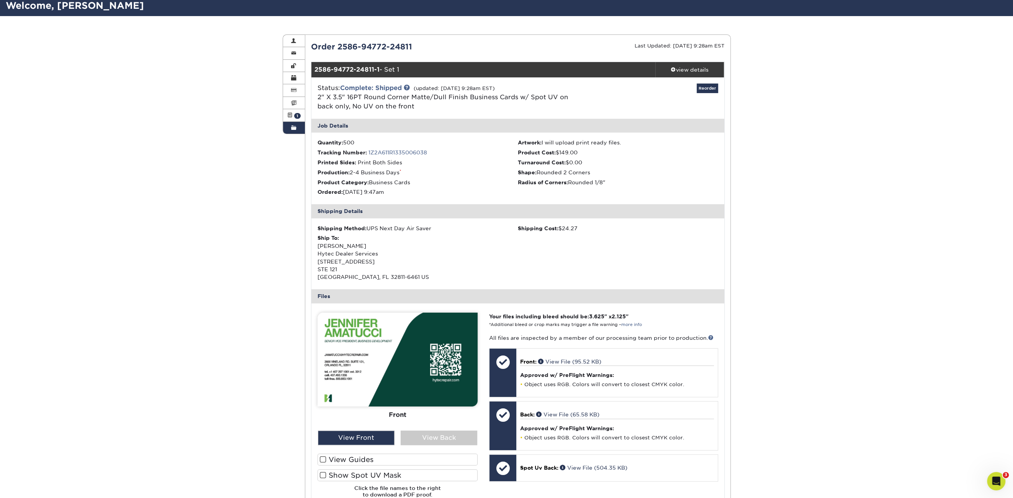
scroll to position [115, 0]
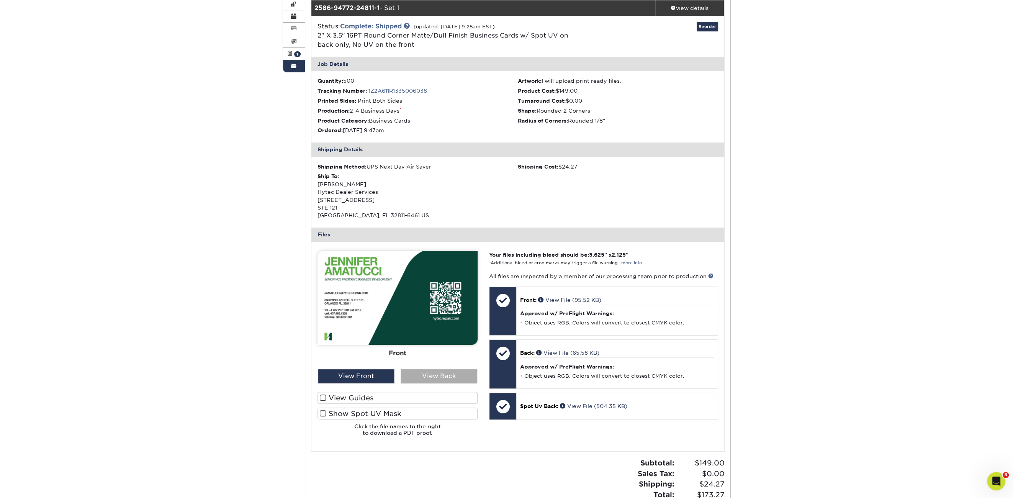
click at [432, 374] on div "View Back" at bounding box center [439, 376] width 77 height 15
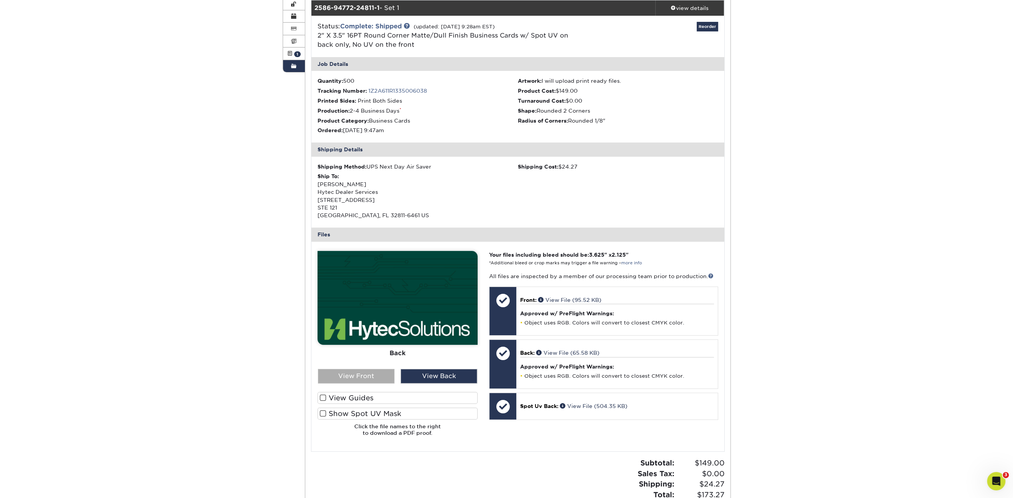
click at [383, 376] on div "View Front" at bounding box center [356, 376] width 77 height 15
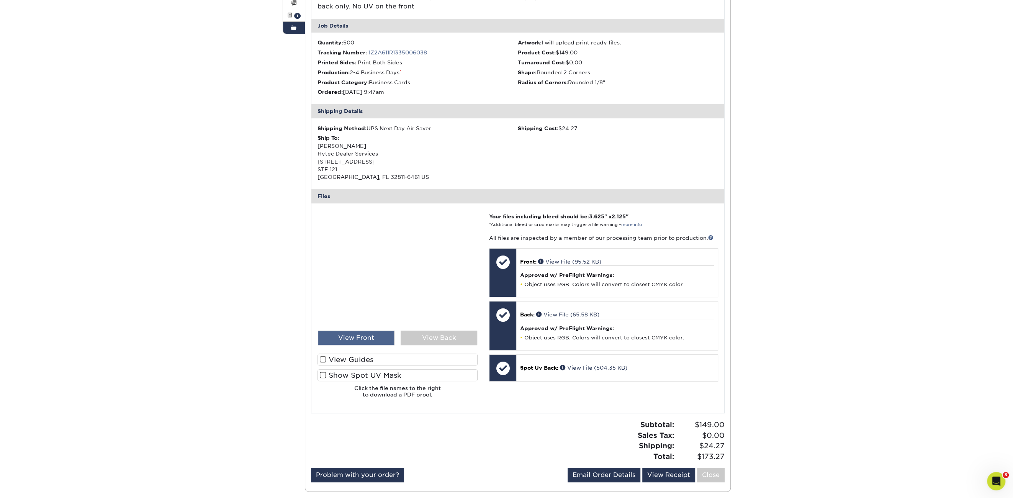
scroll to position [191, 0]
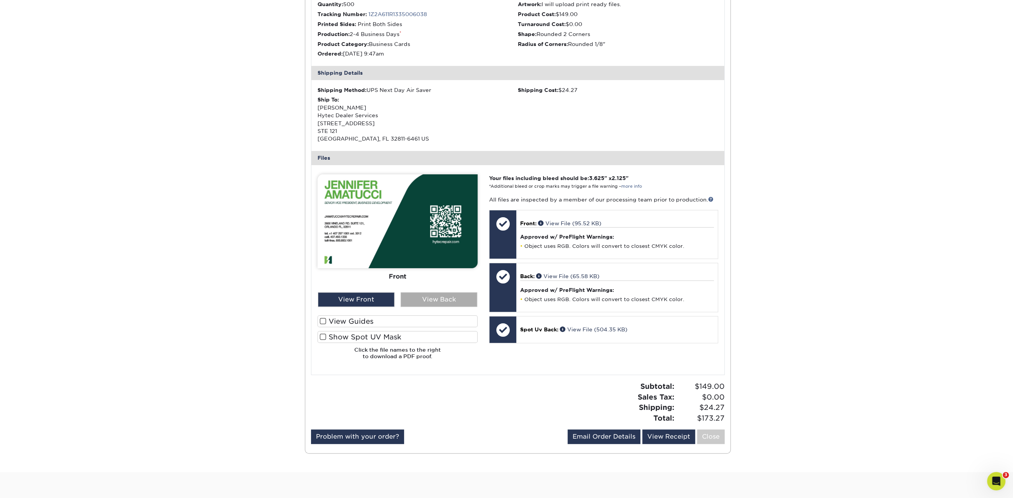
click at [424, 298] on div "View Back" at bounding box center [439, 299] width 77 height 15
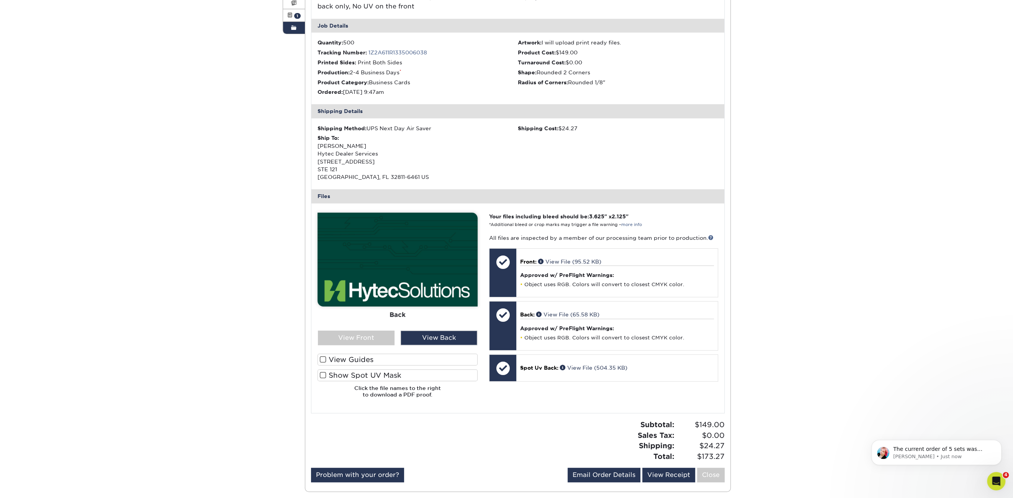
scroll to position [0, 0]
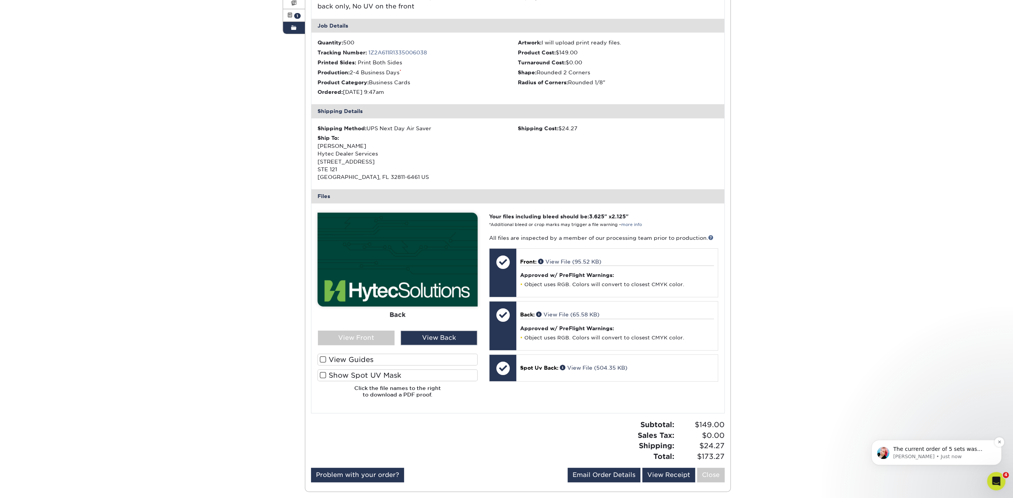
click at [930, 453] on p "[PERSON_NAME] • Just now" at bounding box center [942, 456] width 99 height 7
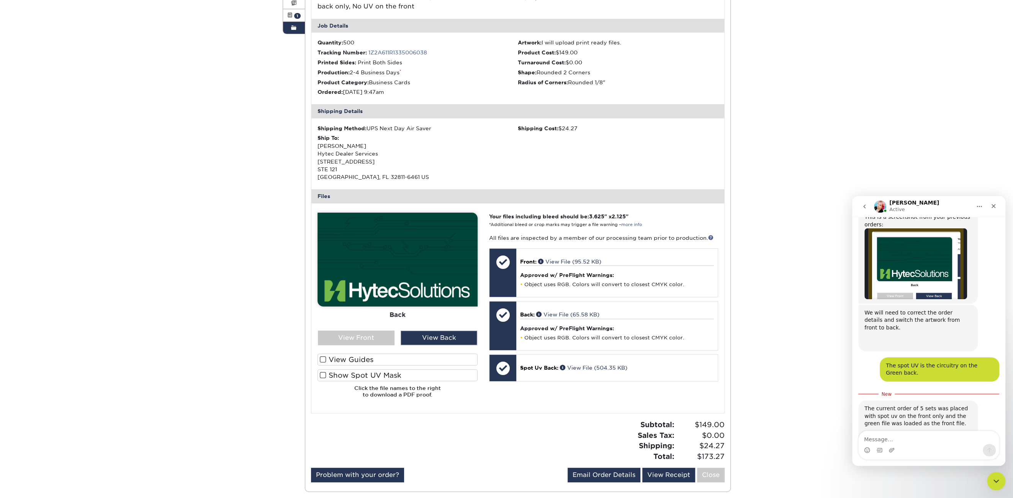
scroll to position [606, 0]
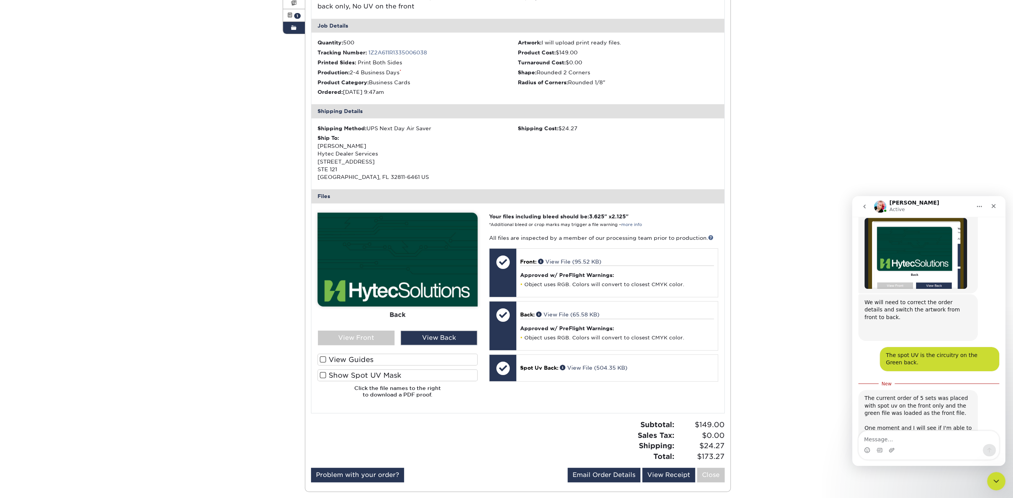
click at [897, 437] on textarea "Message…" at bounding box center [929, 437] width 140 height 13
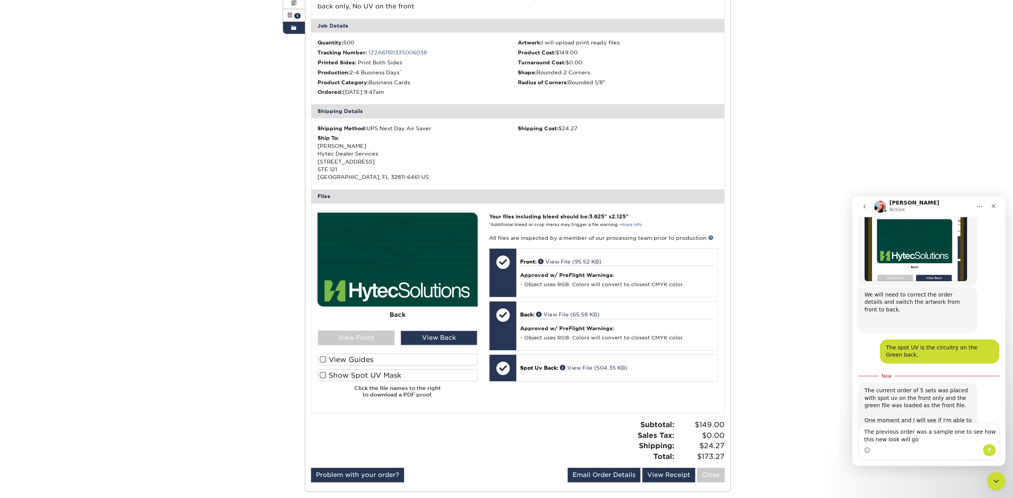
type textarea "The previous order was a sample one to see how this new look will go."
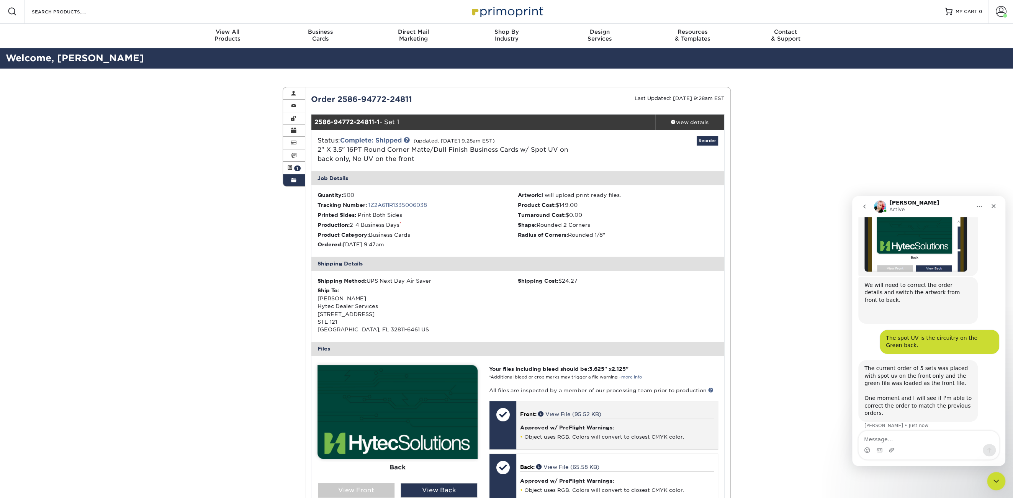
scroll to position [0, 0]
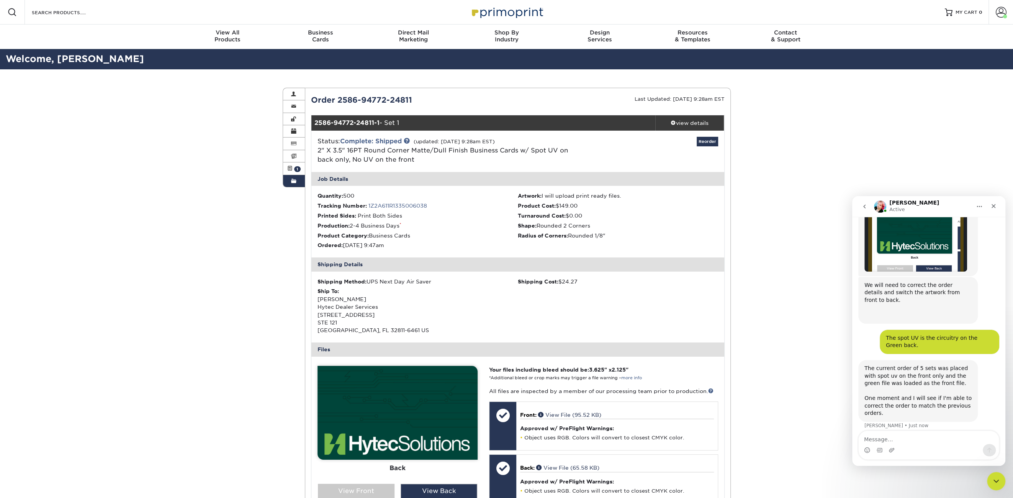
drag, startPoint x: 419, startPoint y: 98, endPoint x: 311, endPoint y: 98, distance: 107.2
click at [311, 98] on div "Order 2586-94772-24811" at bounding box center [411, 99] width 213 height 11
copy div "Order 2586-94772-24811"
click at [885, 439] on textarea "Message…" at bounding box center [929, 437] width 140 height 13
paste textarea "Order 2586-94772-24811"
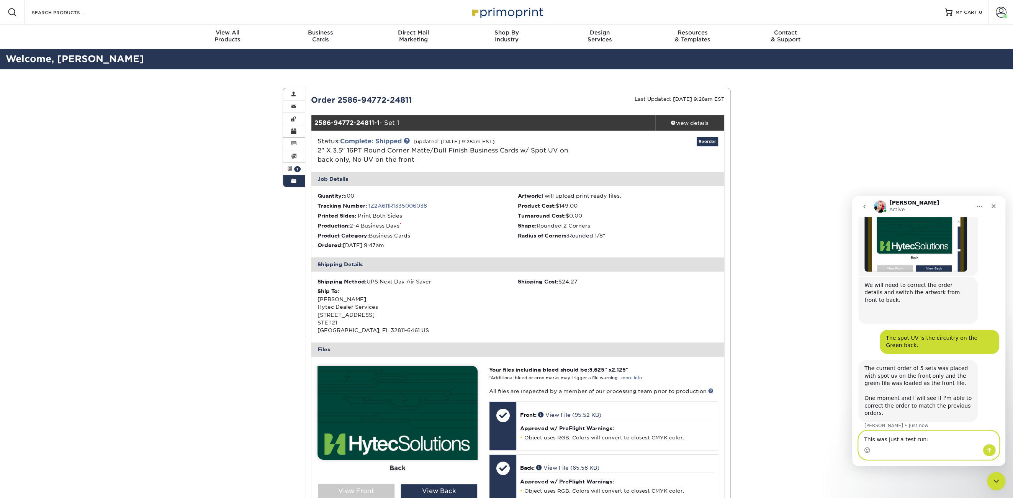
type textarea "This was just a test run: Order 2586-94772-24811"
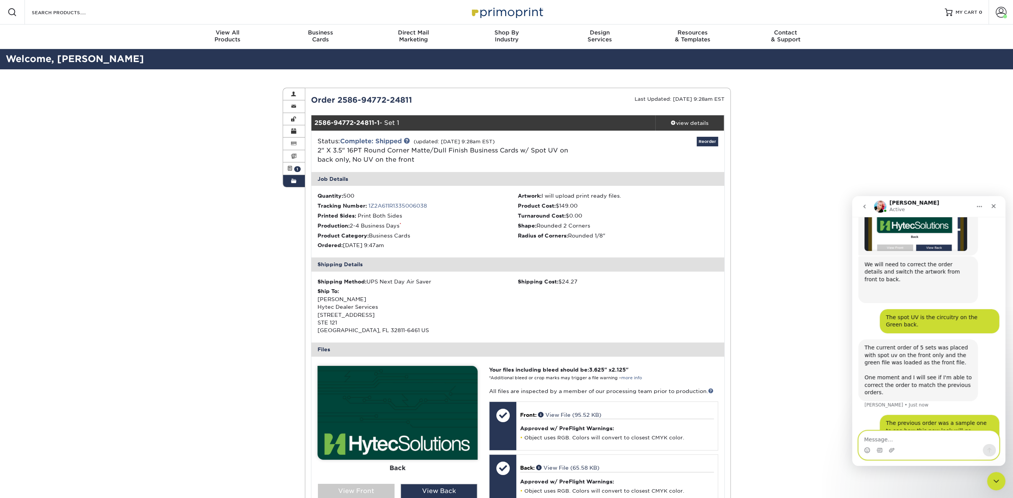
scroll to position [649, 0]
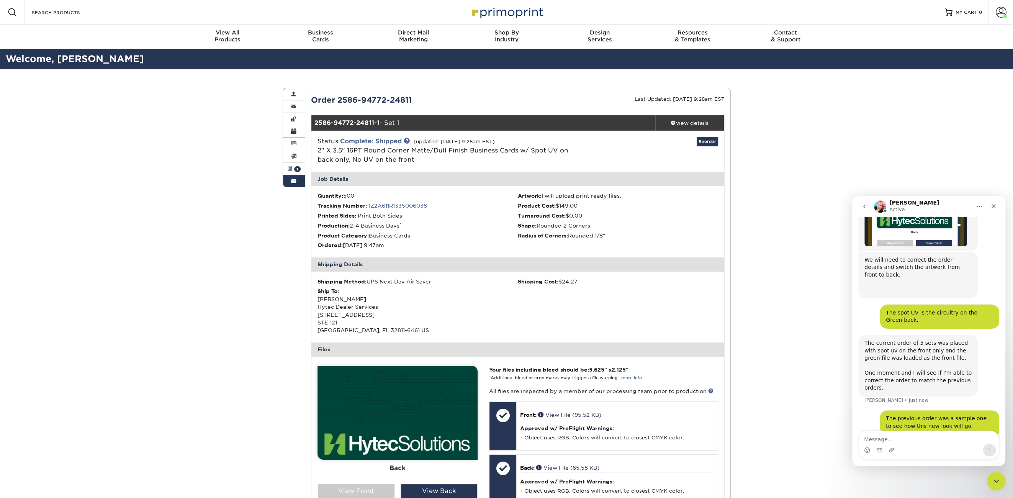
click at [291, 168] on span at bounding box center [289, 168] width 5 height 6
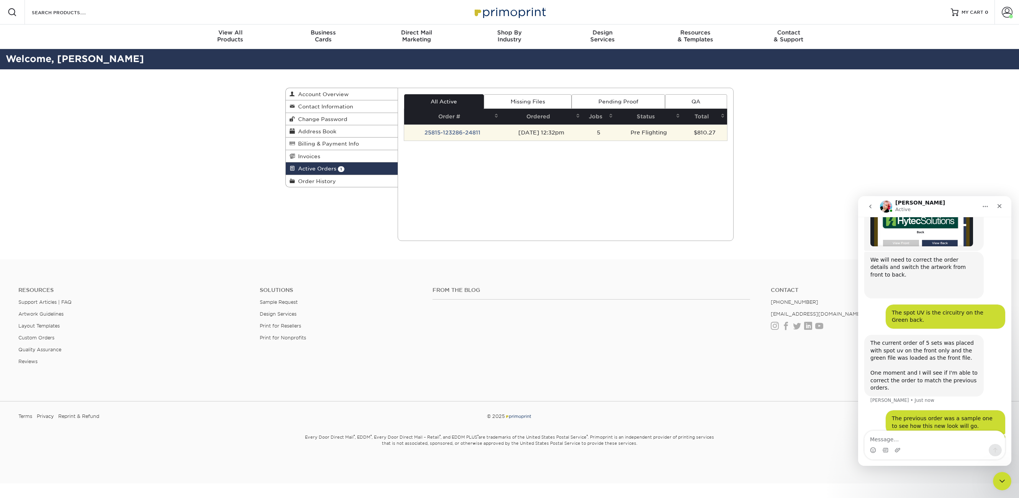
click at [441, 134] on td "25815-123286-24811" at bounding box center [452, 132] width 97 height 16
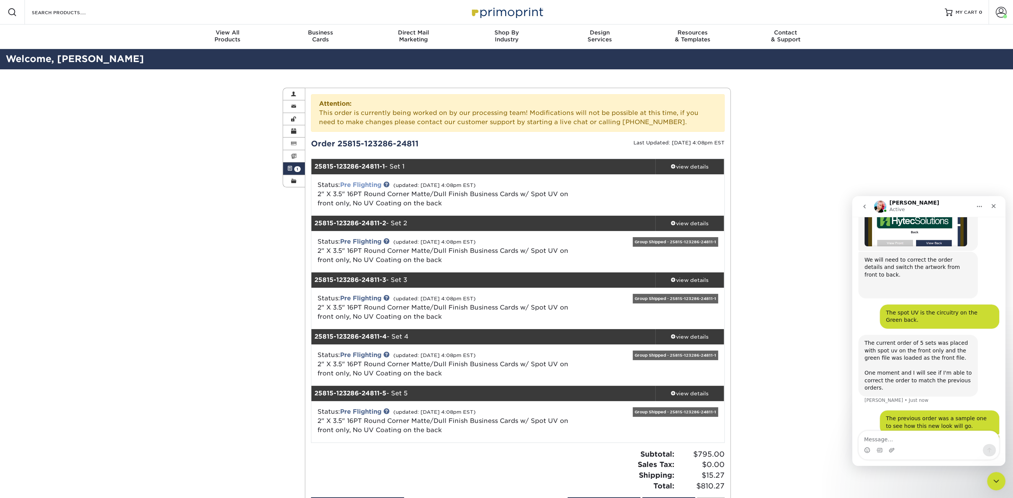
click at [367, 185] on link "Pre Flighting" at bounding box center [360, 184] width 41 height 7
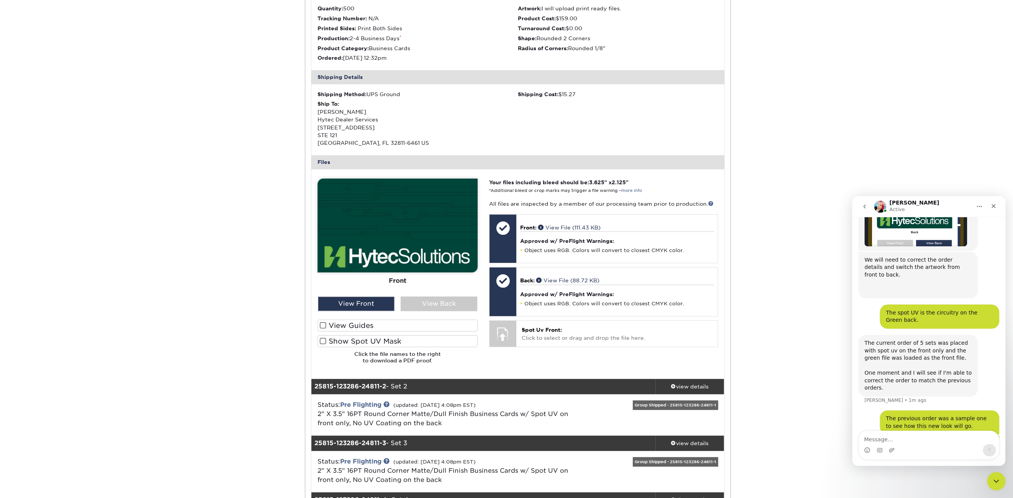
scroll to position [268, 0]
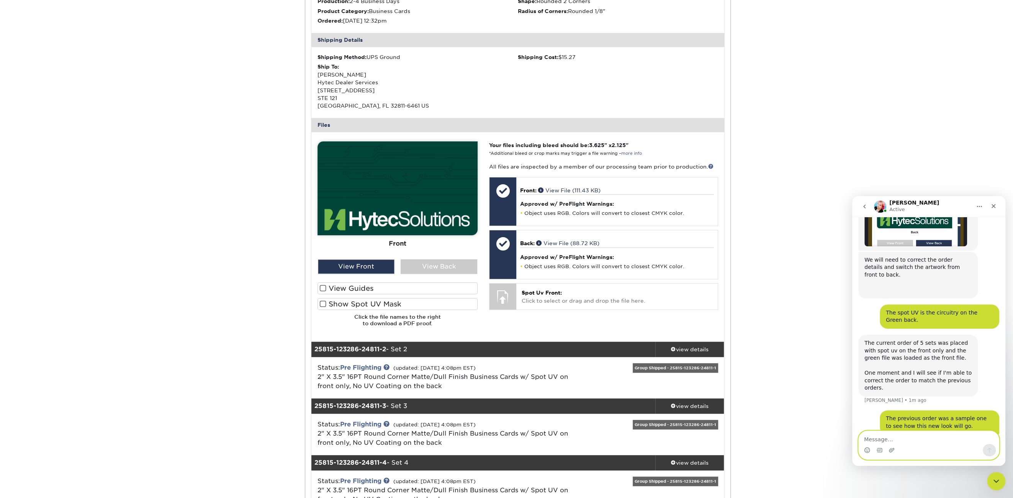
click at [873, 442] on textarea "Message…" at bounding box center [929, 437] width 140 height 13
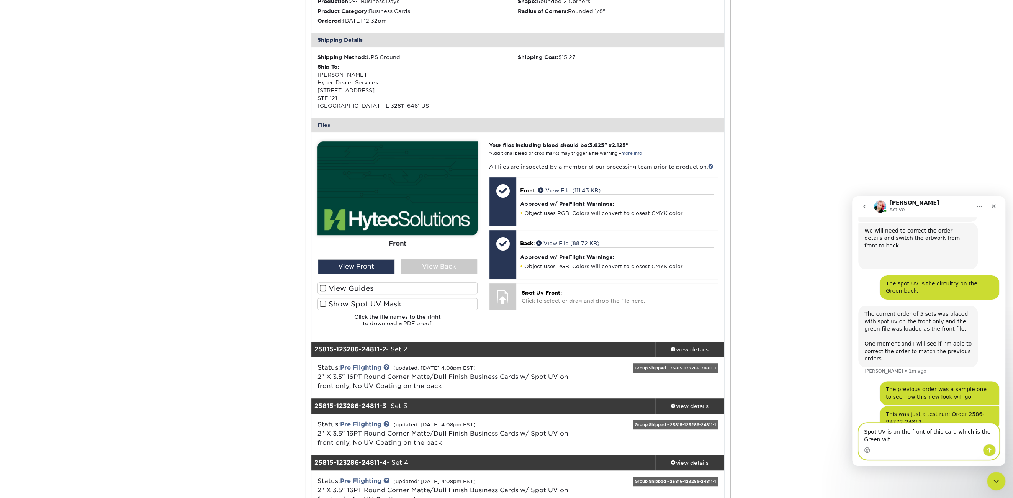
scroll to position [685, 0]
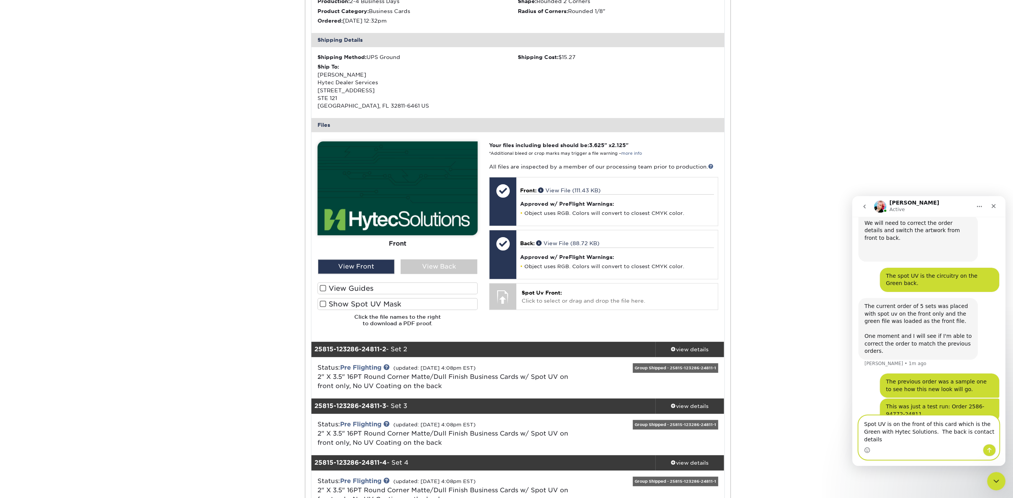
type textarea "Spot UV is on the front of this card which is the Green with Hytec Solutions. T…"
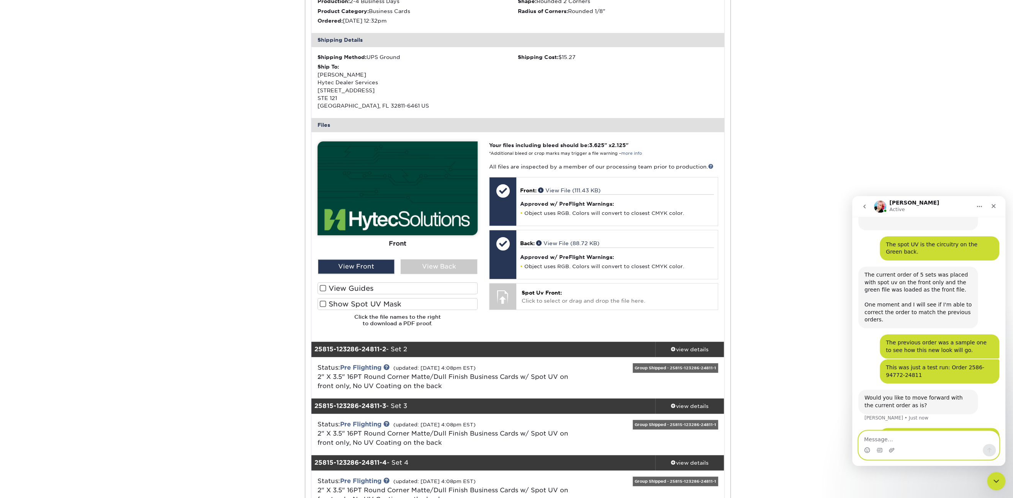
scroll to position [746, 0]
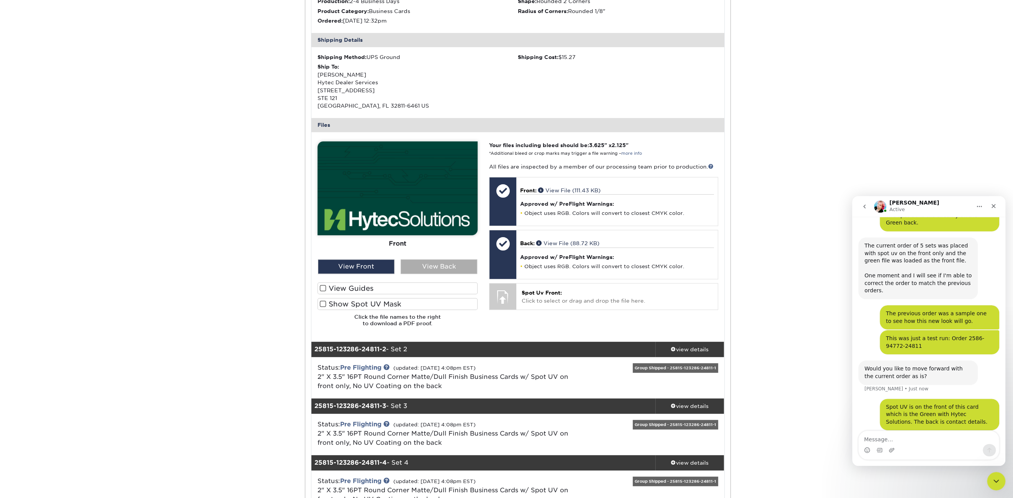
click at [448, 268] on div "View Back" at bounding box center [439, 266] width 77 height 15
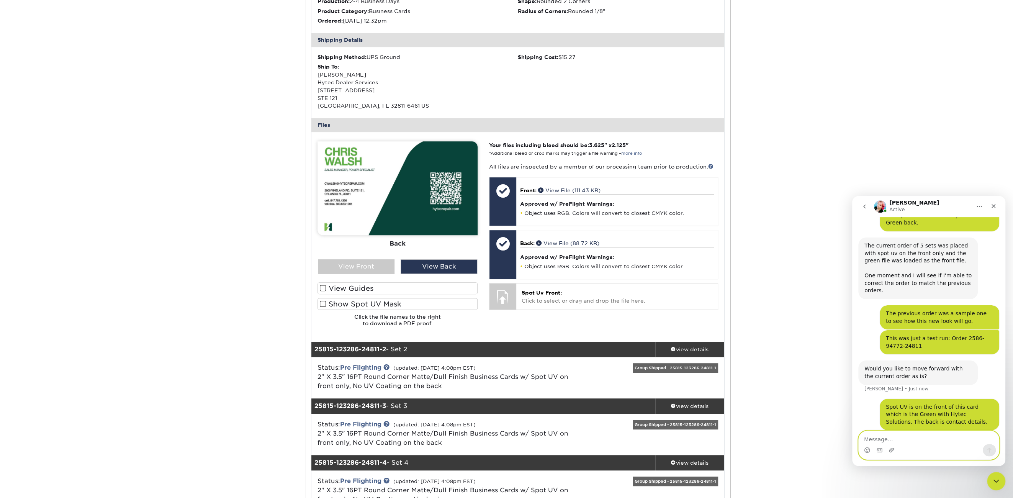
click at [882, 438] on textarea "Message…" at bounding box center [929, 437] width 140 height 13
type textarea "Yes"
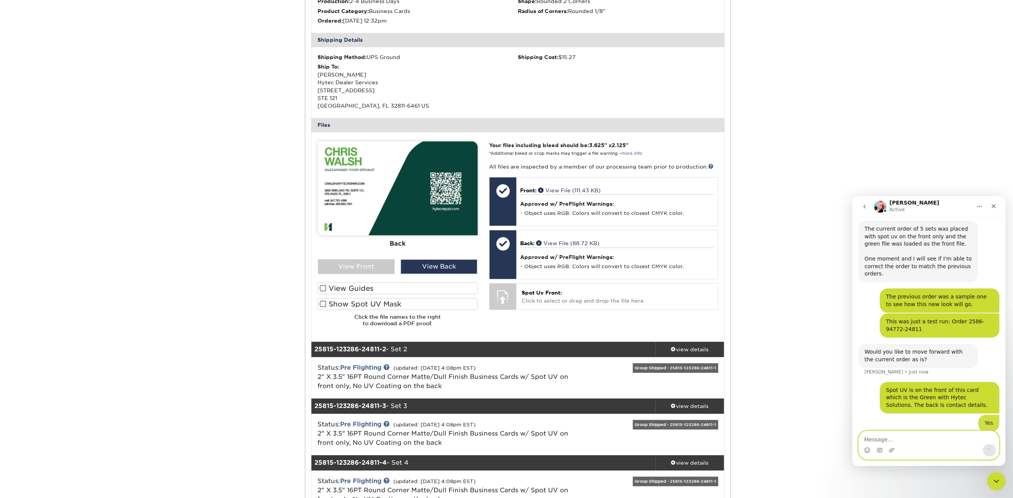
scroll to position [764, 0]
click at [373, 270] on div "View Front" at bounding box center [356, 266] width 77 height 15
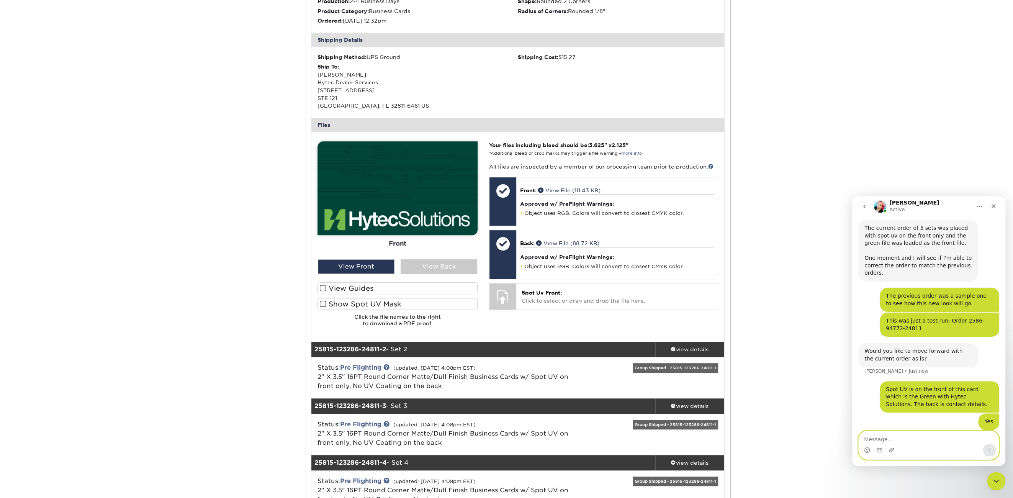
click at [875, 439] on textarea "Message…" at bounding box center [929, 437] width 140 height 13
type textarea "The files showing in Pre-Flight look correct to me"
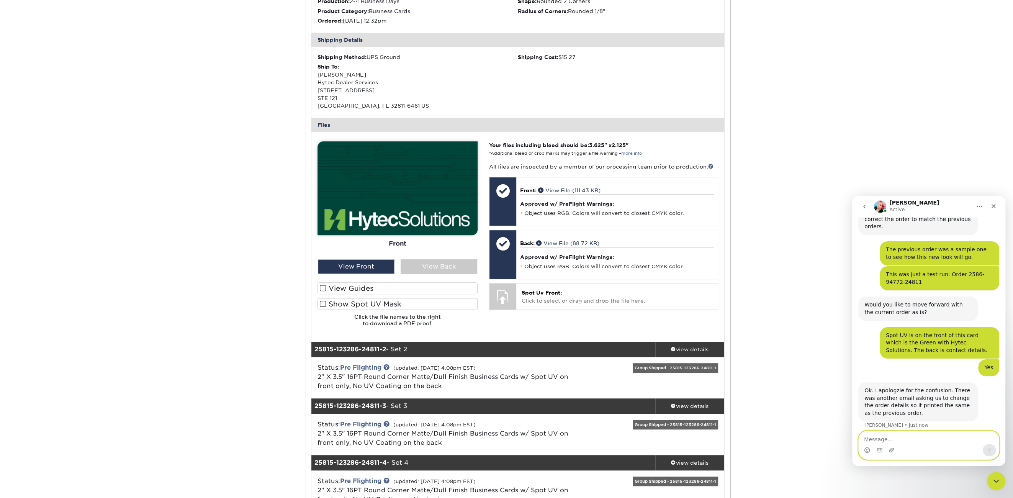
scroll to position [810, 0]
type textarea "T"
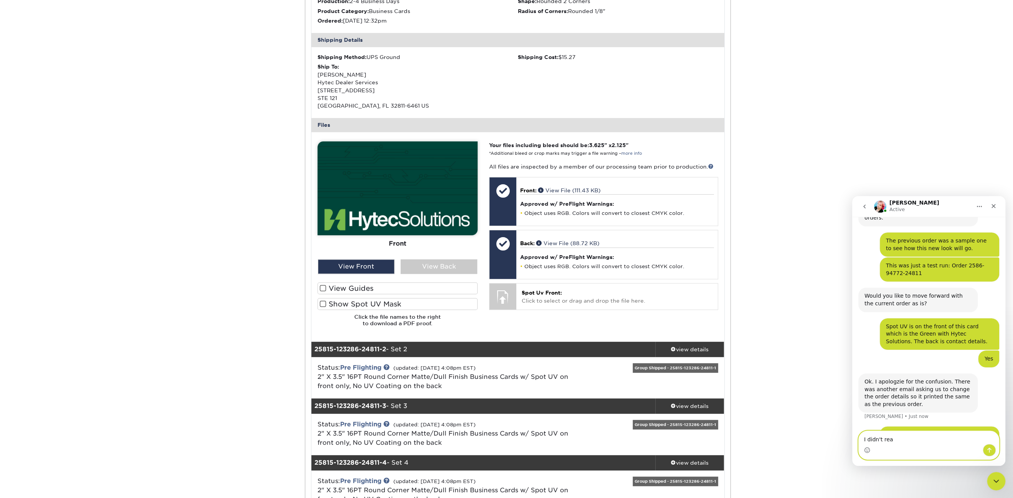
scroll to position [839, 0]
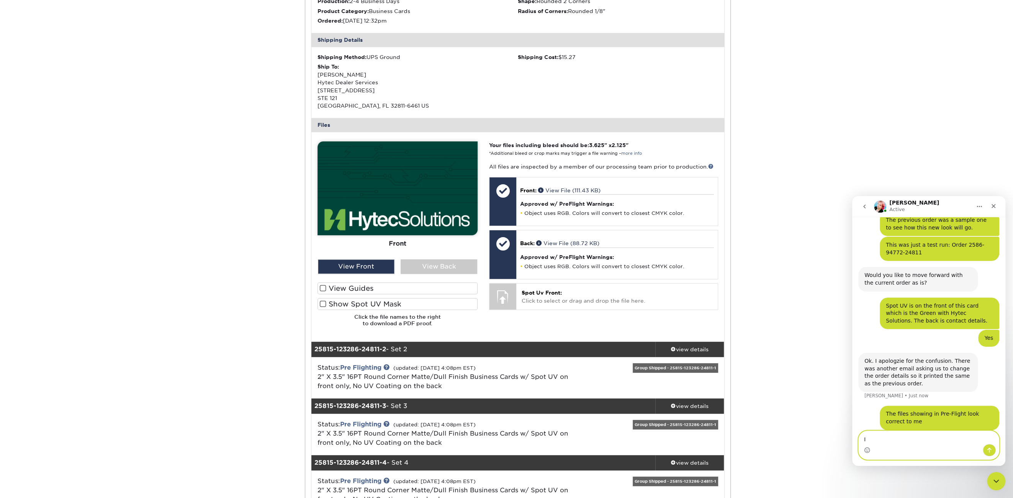
type textarea "I"
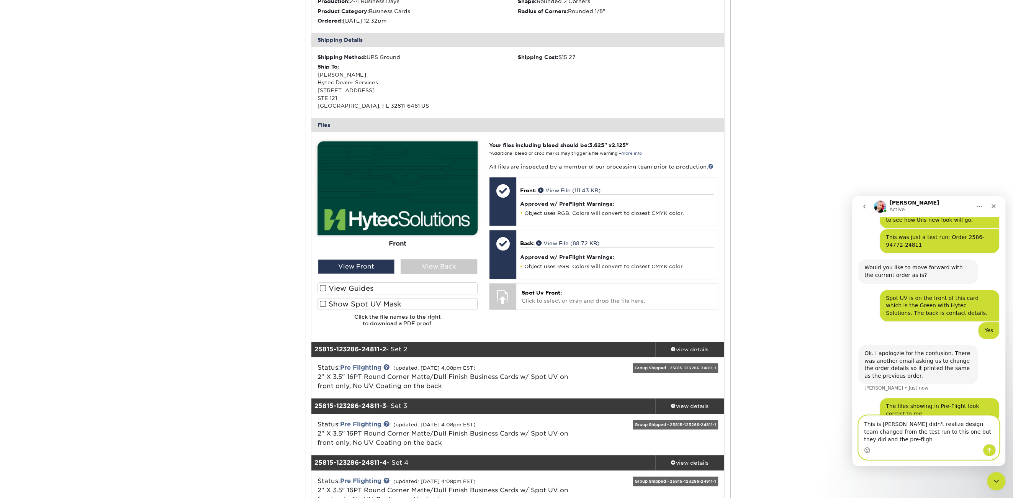
scroll to position [855, 0]
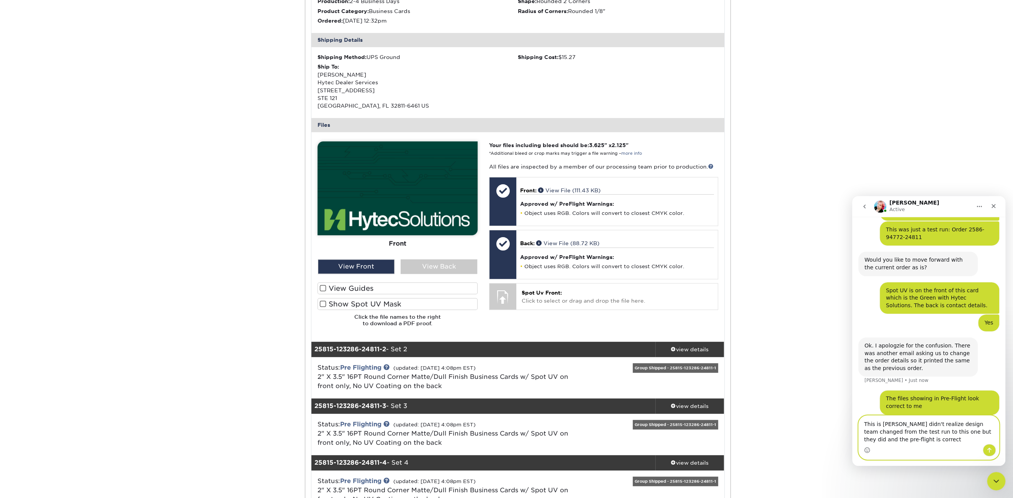
type textarea "This is [PERSON_NAME] didn't realize design team changed from the test run to t…"
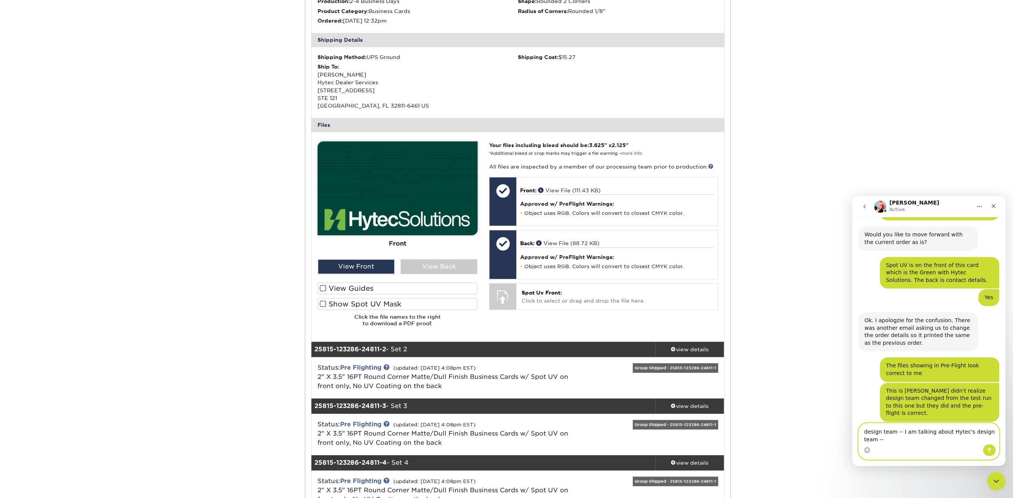
scroll to position [888, 0]
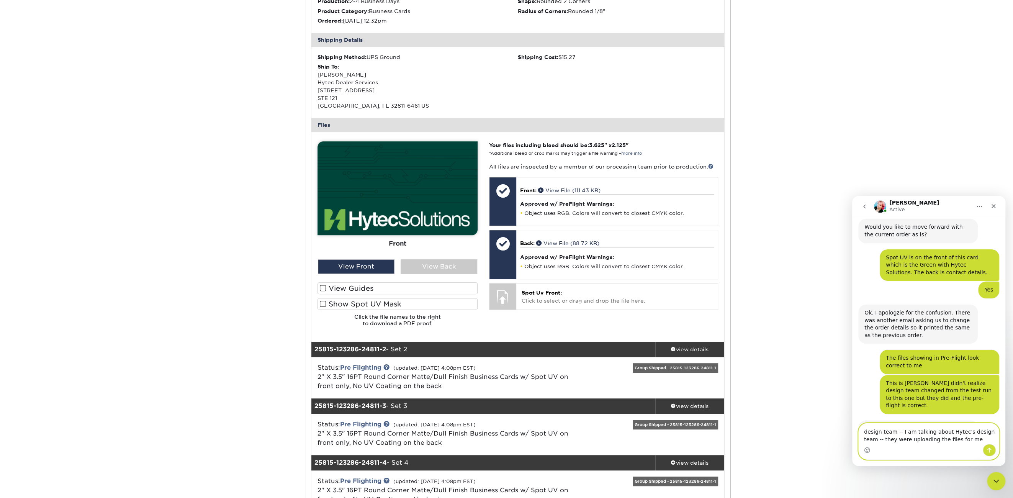
type textarea "design team -- I am talking about Hytec's design team -- they were uploading th…"
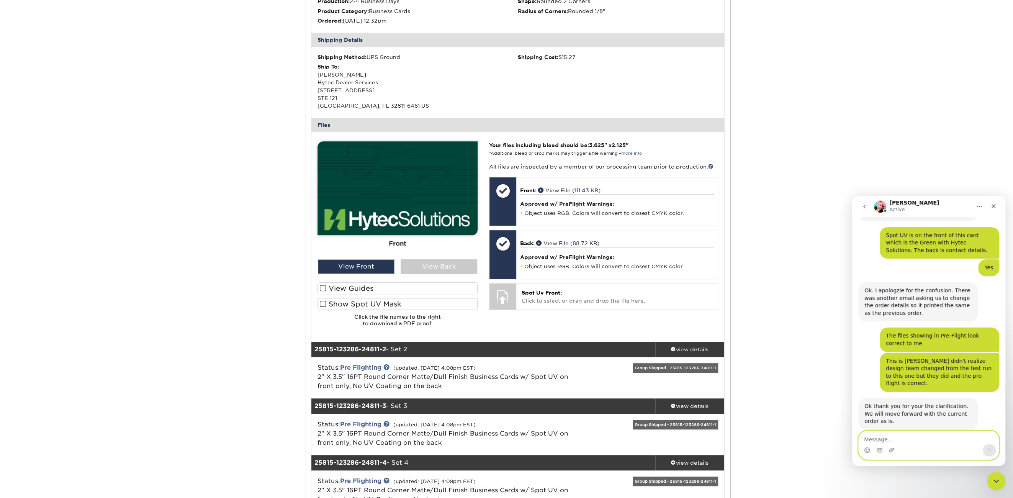
scroll to position [918, 0]
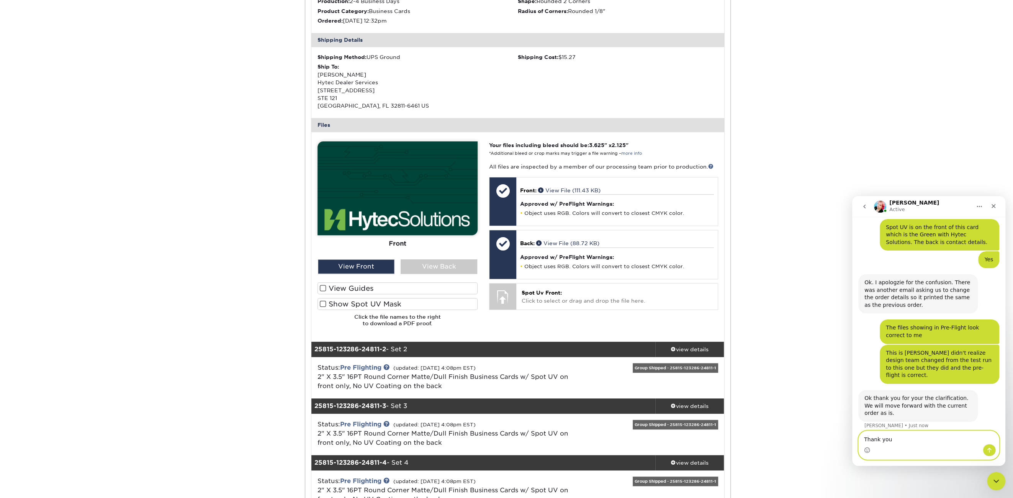
type textarea "Thank you!"
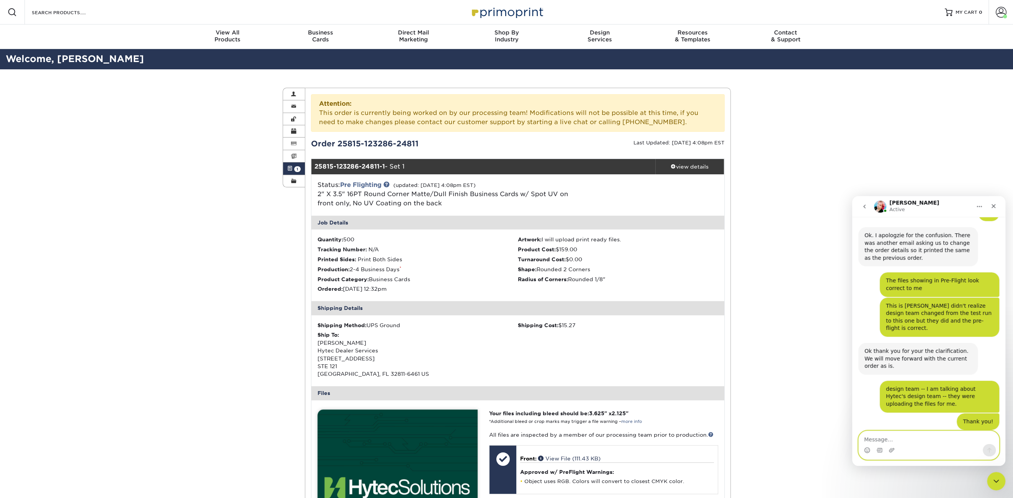
scroll to position [966, 0]
click at [903, 441] on textarea "Message…" at bounding box center [929, 437] width 140 height 13
type textarea "That is all -- sorry for the confusion. Thanks"
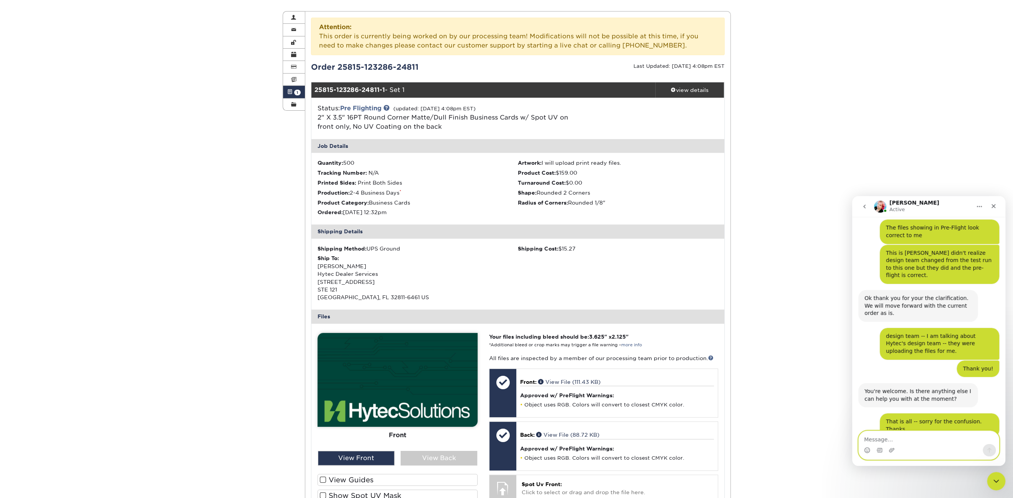
scroll to position [1019, 0]
type textarea "Thanks you too"
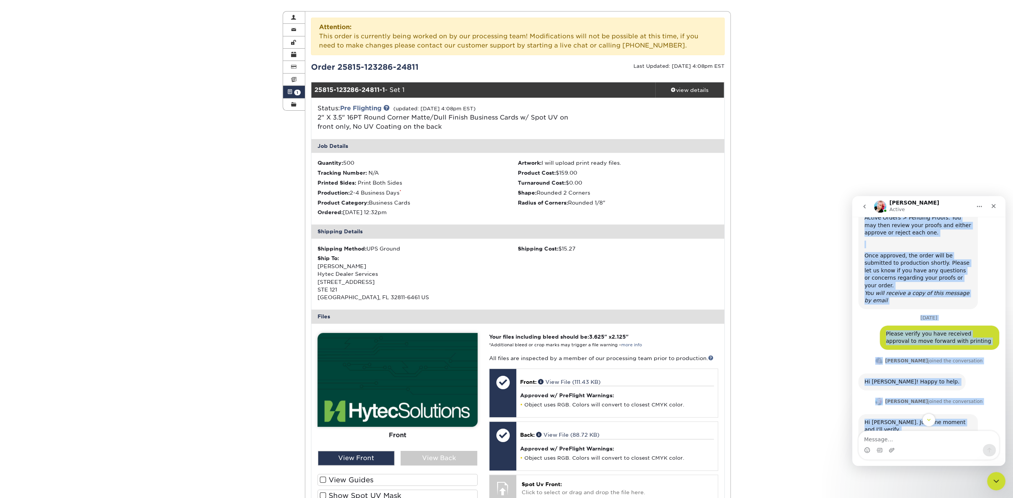
scroll to position [237, 0]
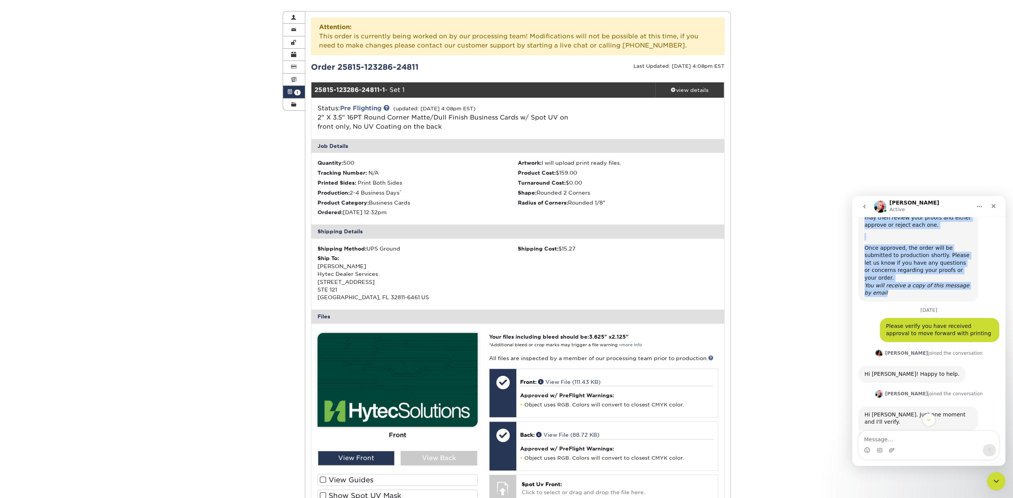
drag, startPoint x: 864, startPoint y: 249, endPoint x: 887, endPoint y: 275, distance: 34.7
click at [887, 275] on div "ACTION REQUIRED: Primoprint Order 2586-94772-24811 Thank you for placing your p…" at bounding box center [917, 152] width 119 height 299
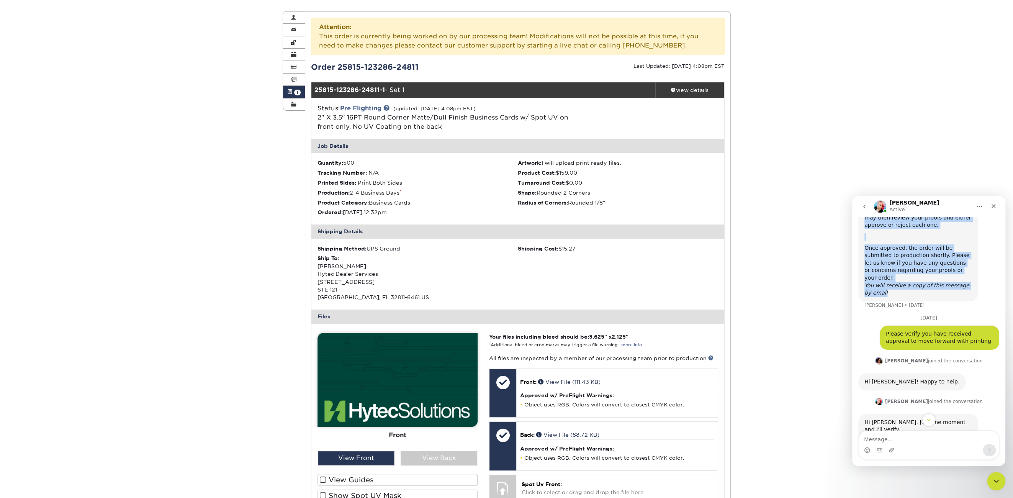
copy div "ACTION REQUIRED: Primoprint Order 2586-94772-24811 Thank you for placing your p…"
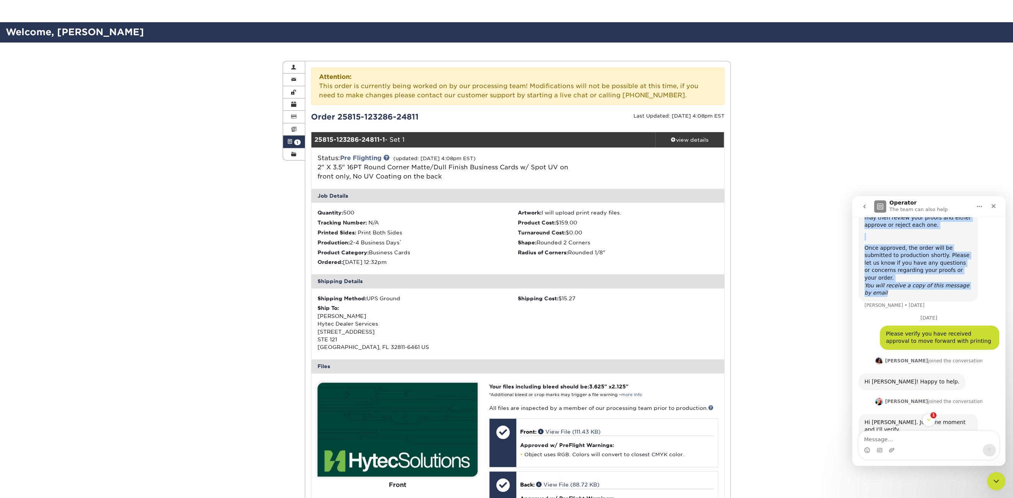
scroll to position [0, 0]
